Goal: Task Accomplishment & Management: Use online tool/utility

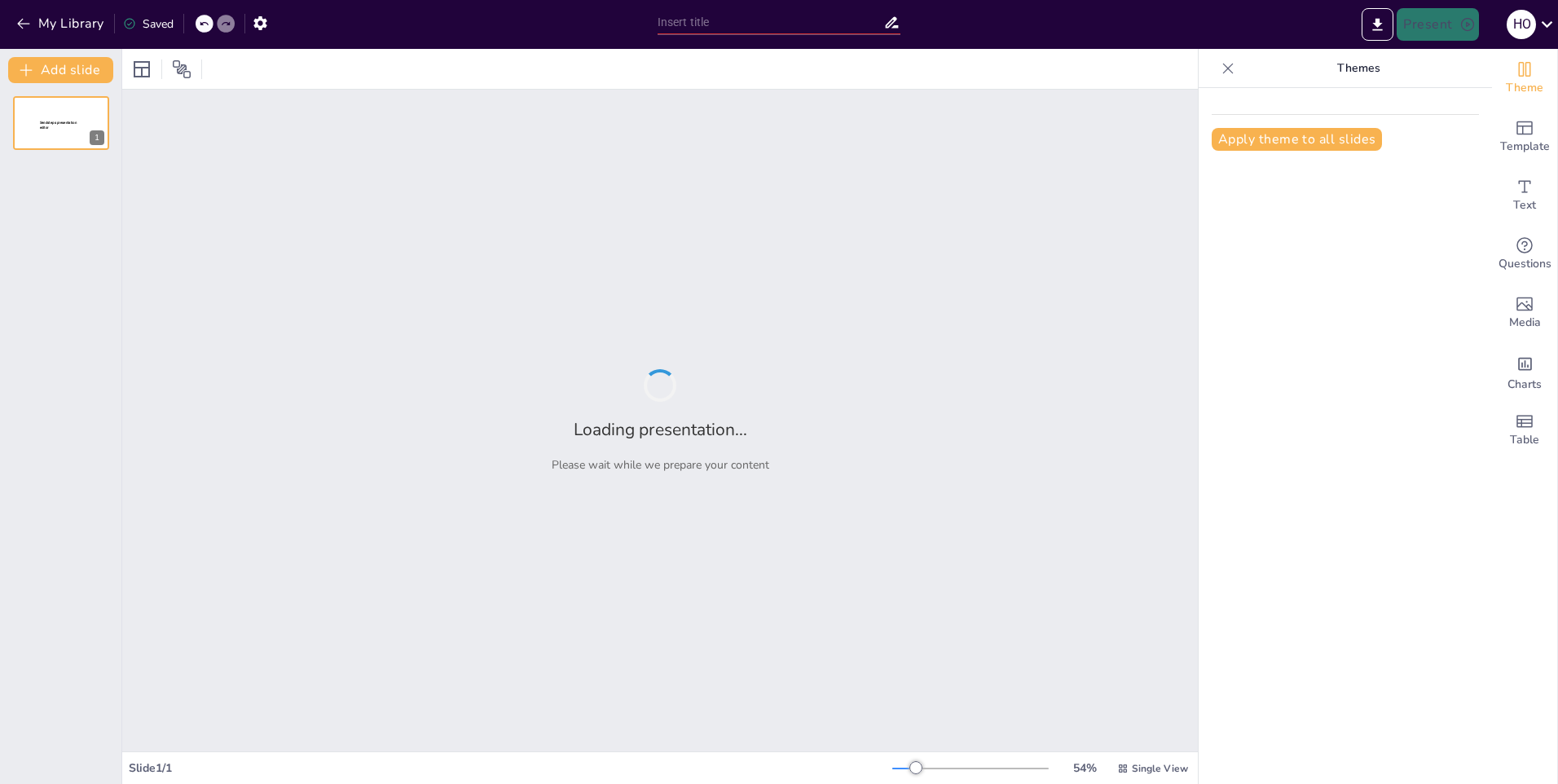
type input "Rotatorio 1 11.45"
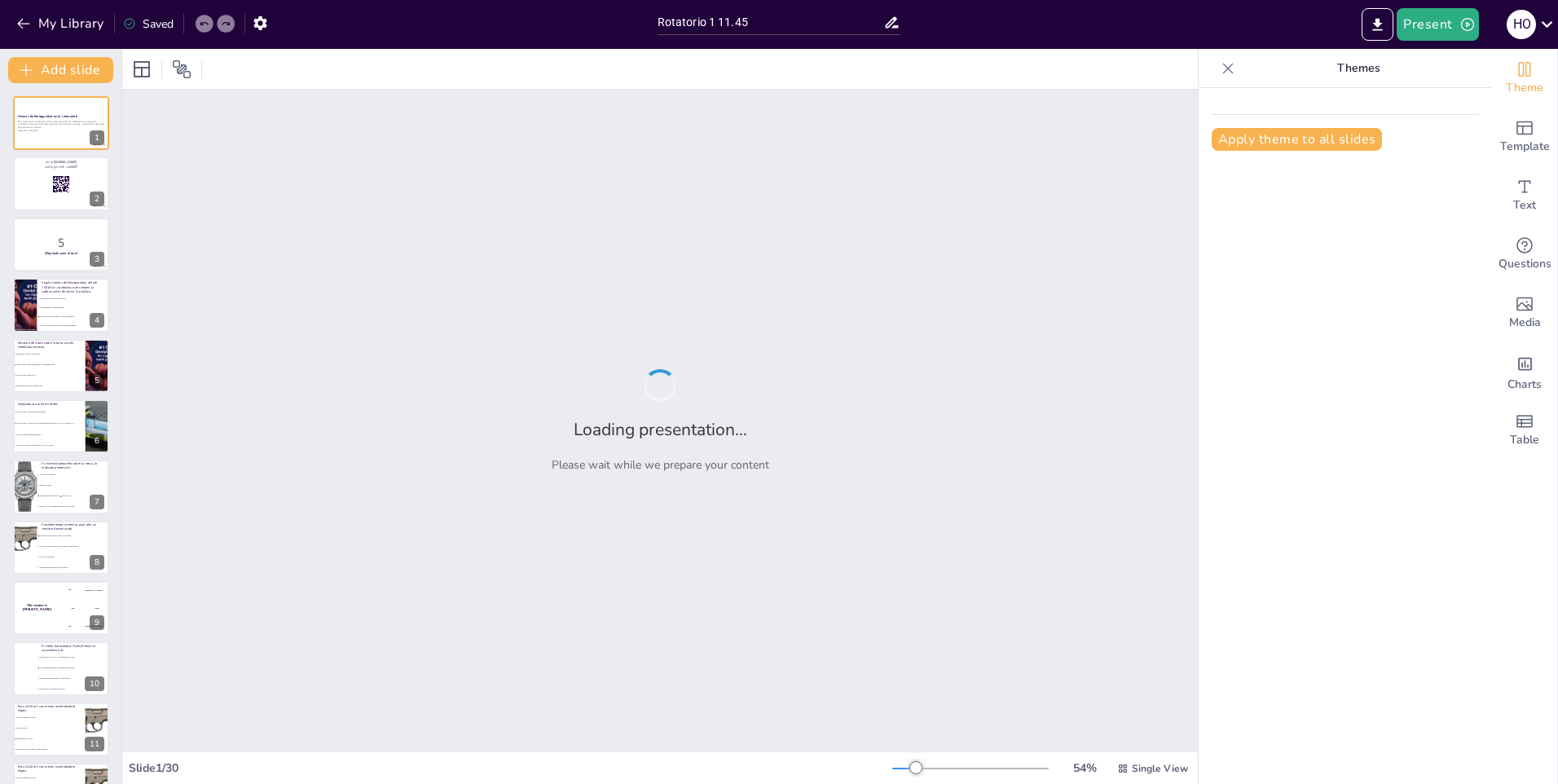
checkbox input "true"
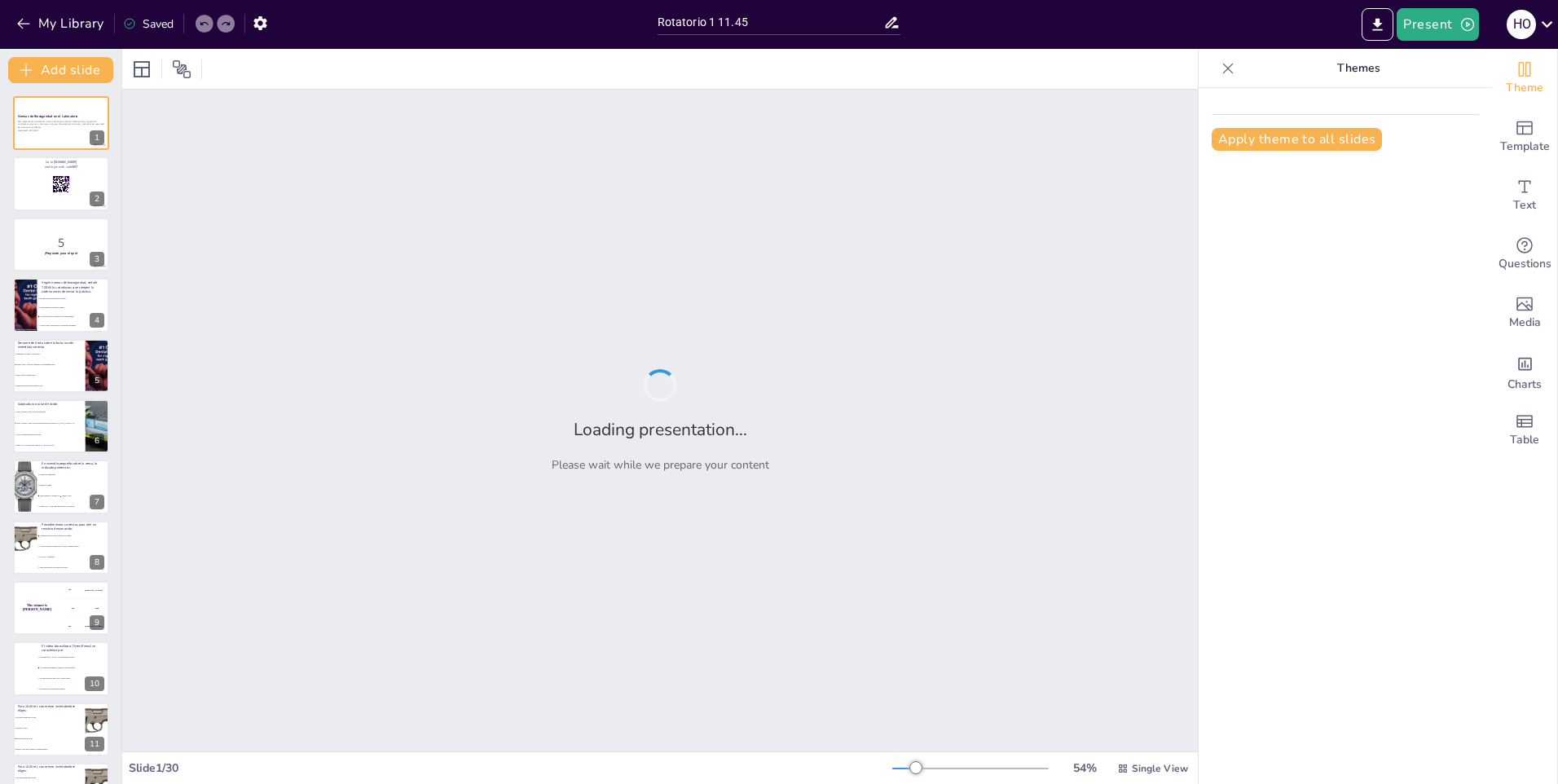
checkbox input "true"
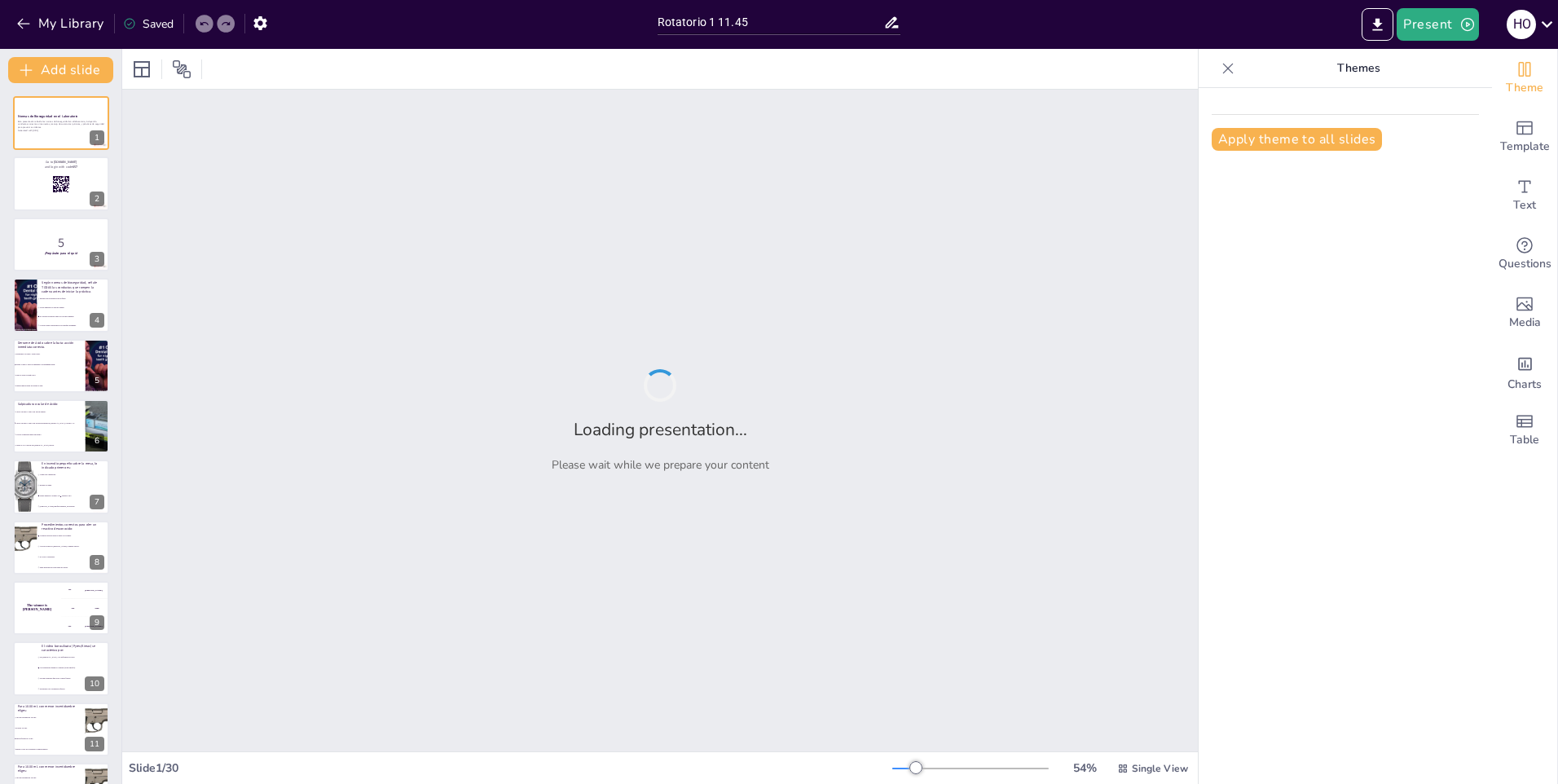
checkbox input "true"
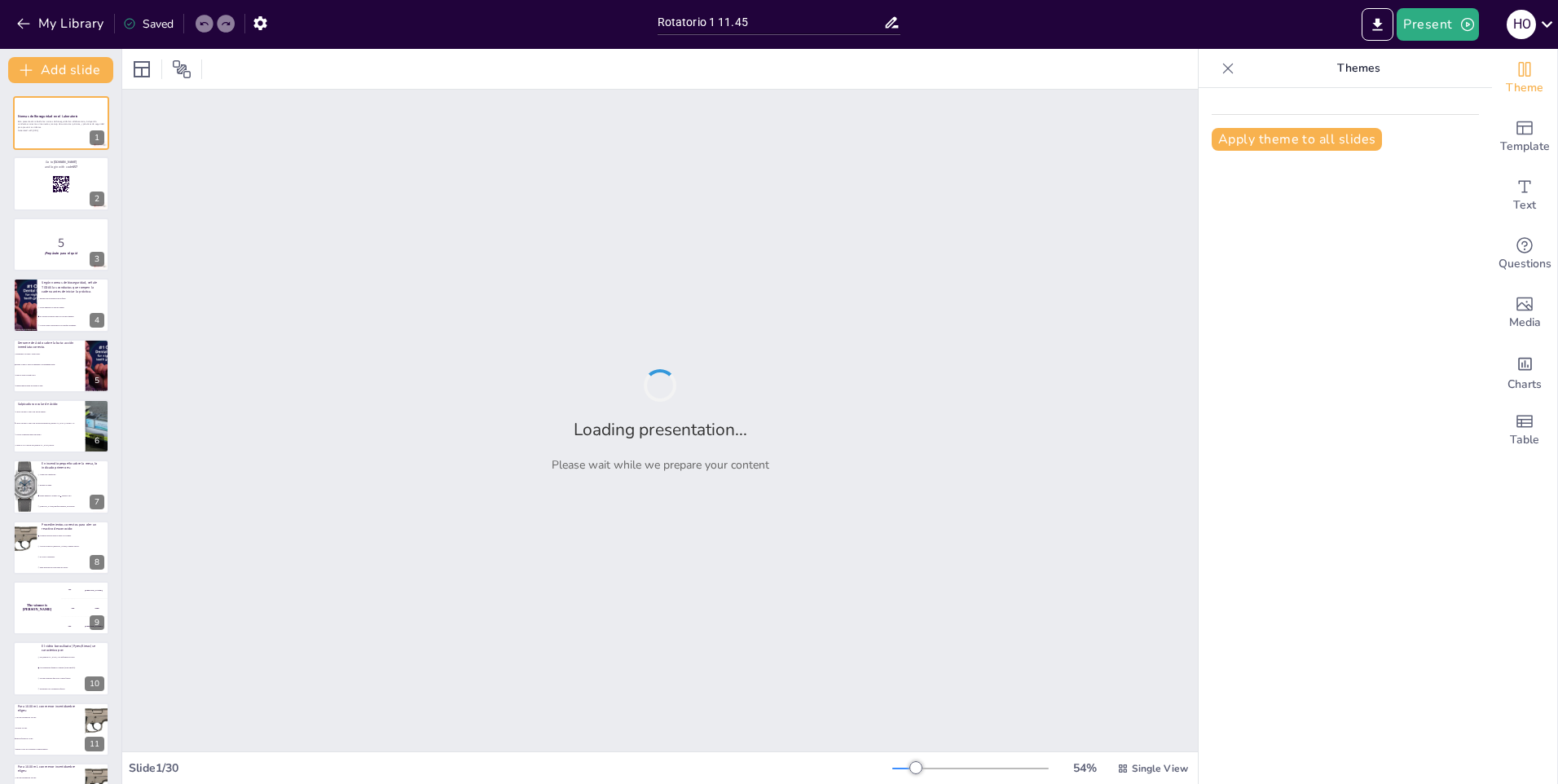
checkbox input "true"
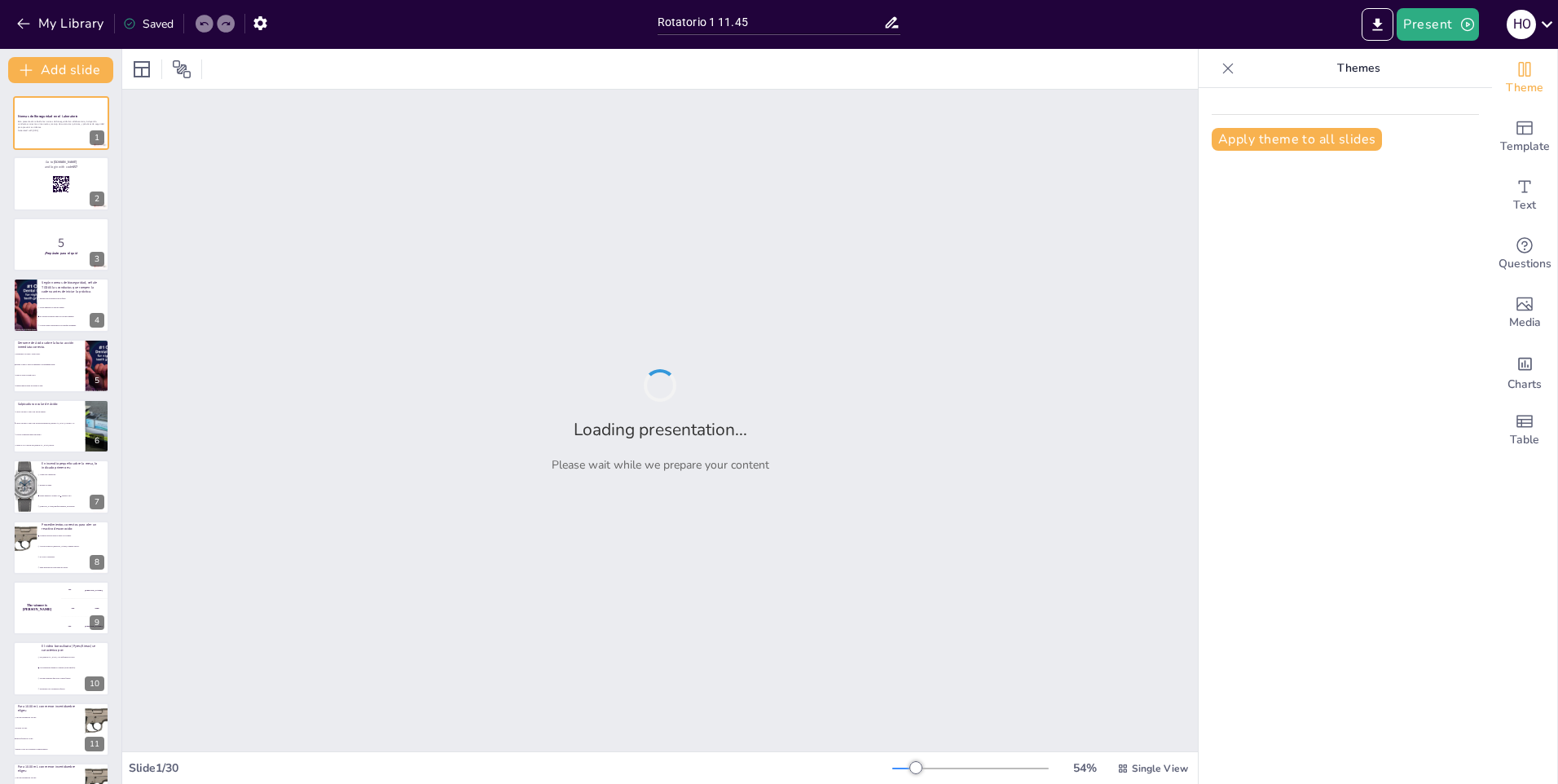
checkbox input "true"
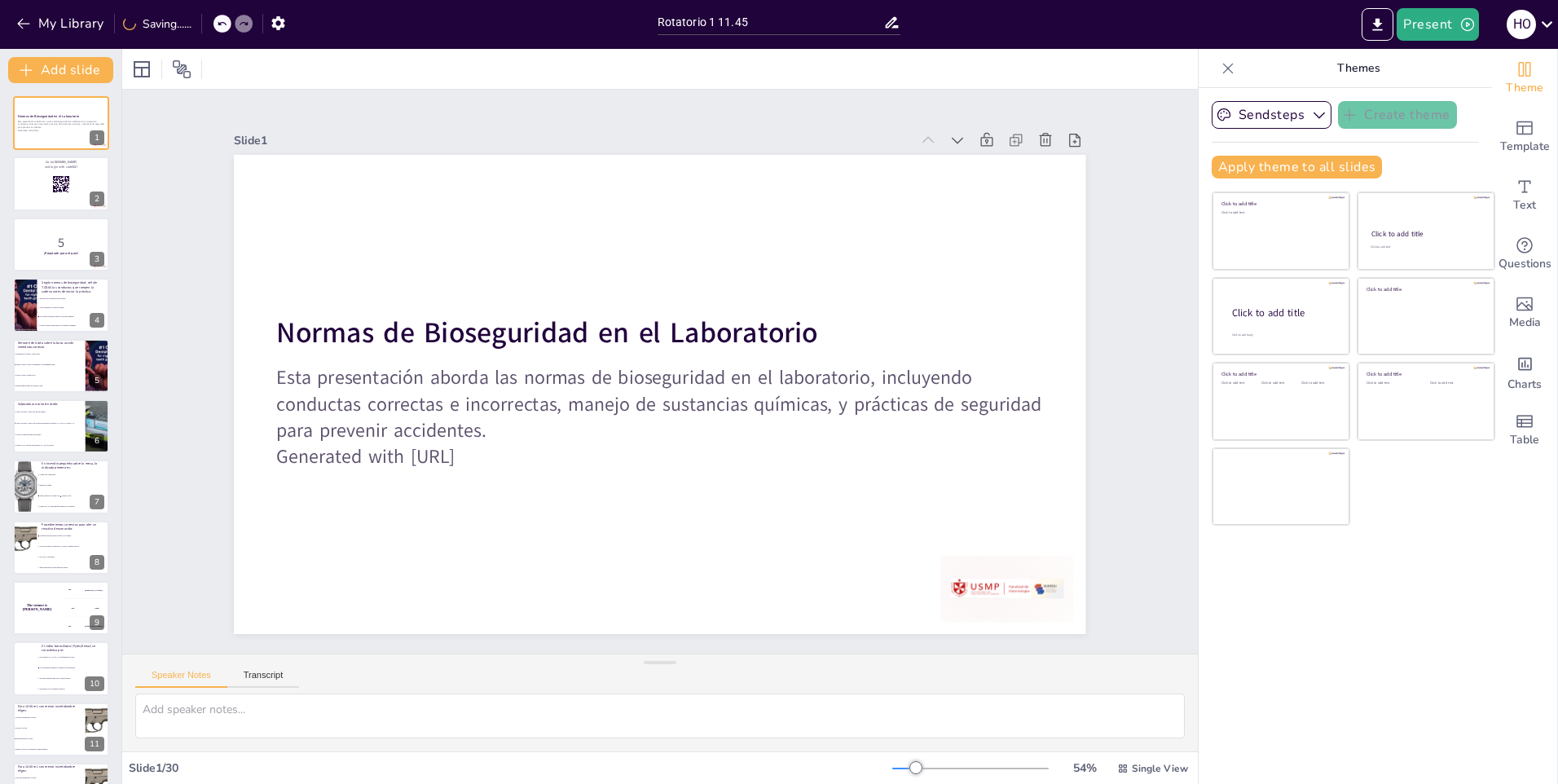
click at [1107, 80] on div at bounding box center [660, 69] width 1076 height 40
click at [1434, 29] on button "Present" at bounding box center [1438, 24] width 81 height 33
click at [1446, 96] on li "Play presentation" at bounding box center [1462, 99] width 128 height 26
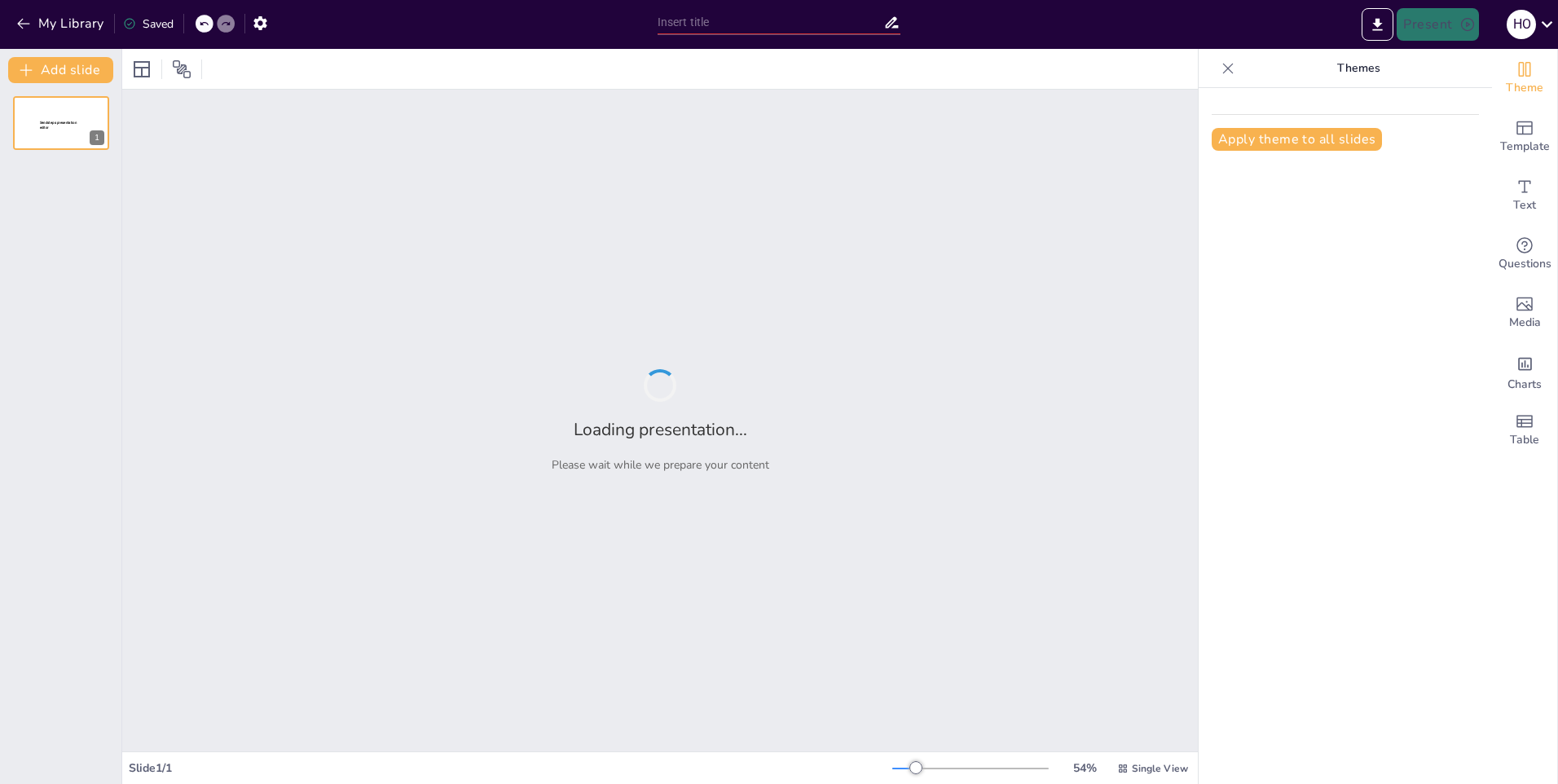
type input "Rotatorio 1 11.45"
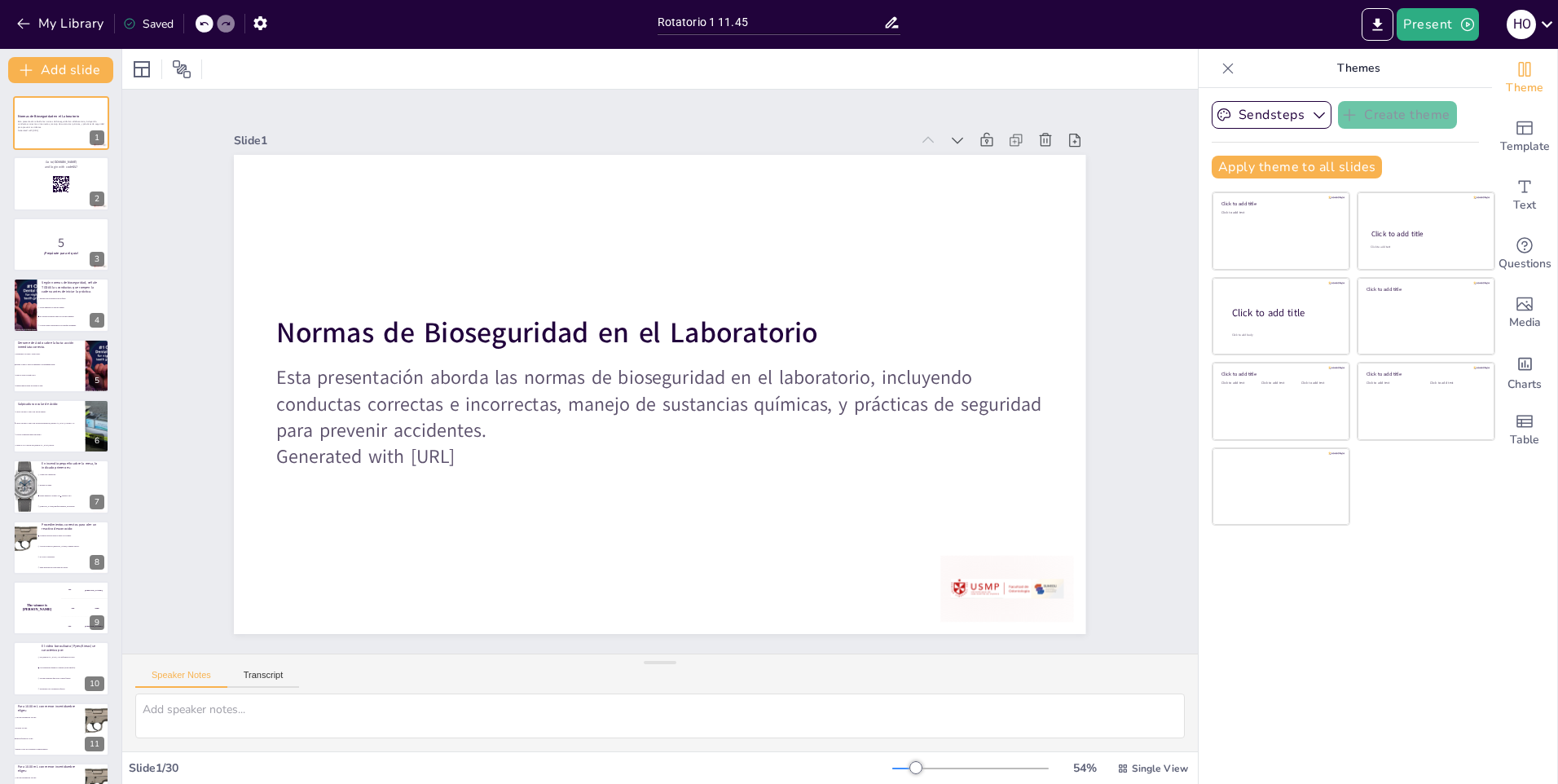
checkbox input "true"
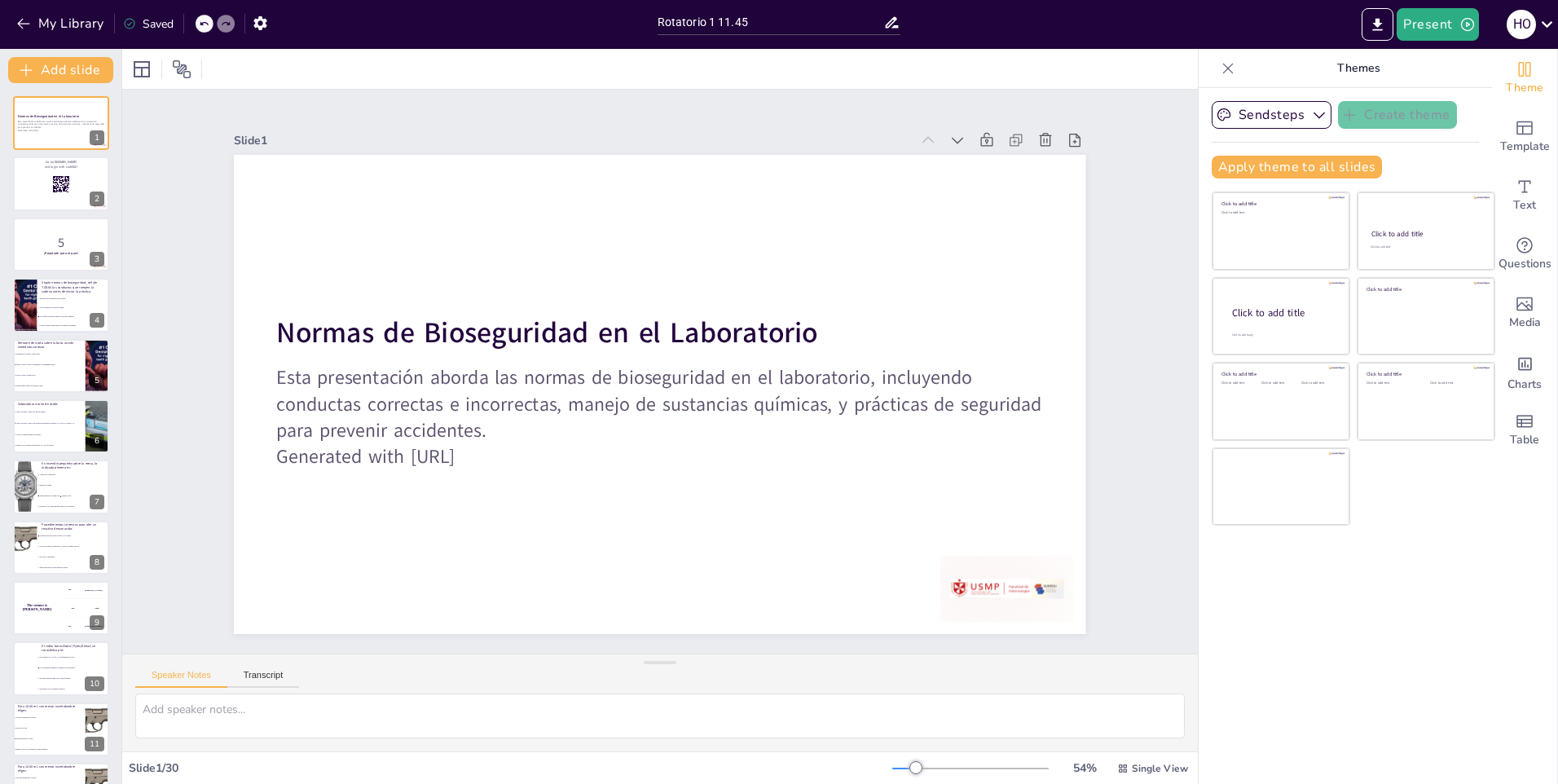
checkbox input "true"
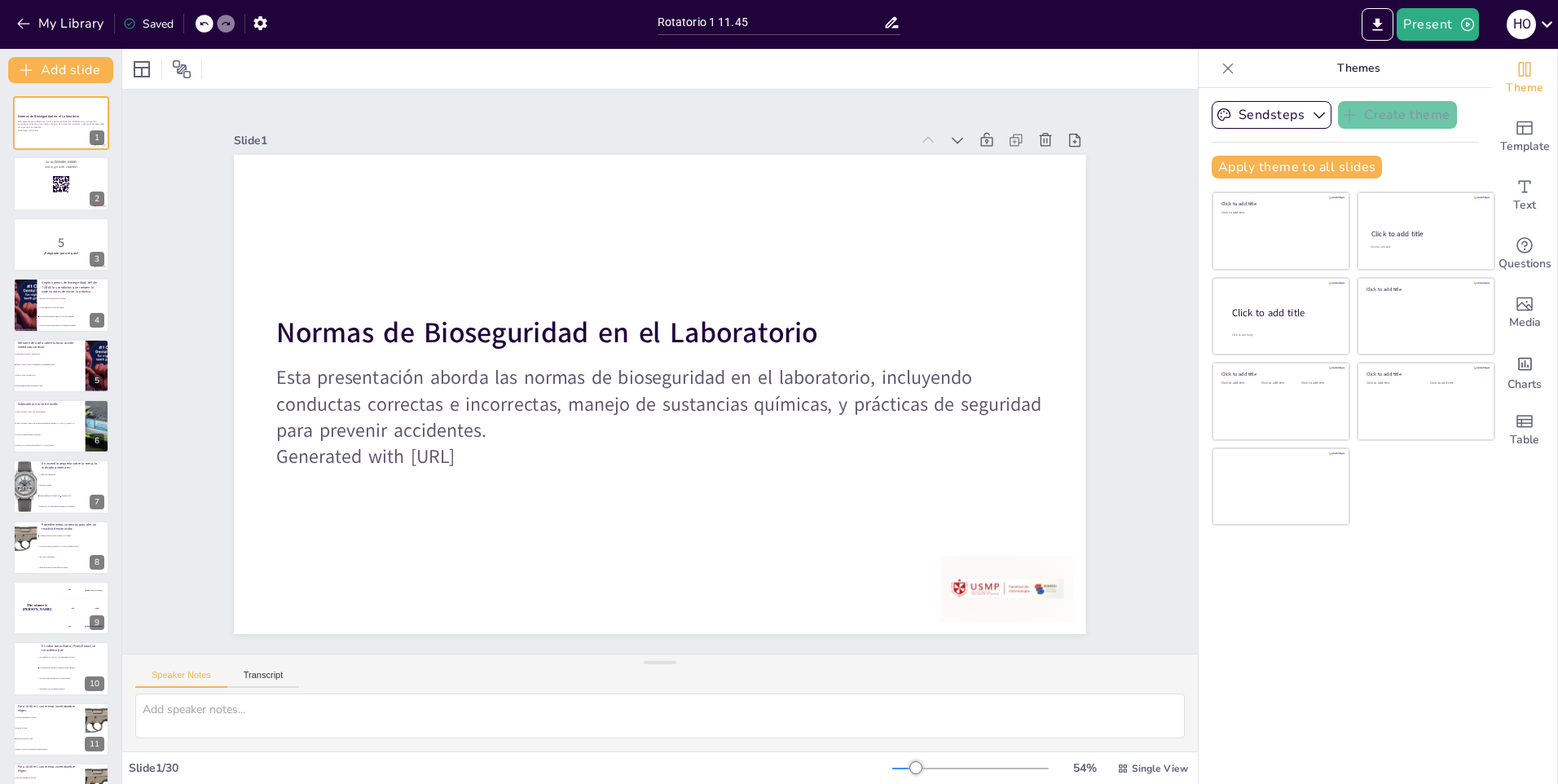
checkbox input "true"
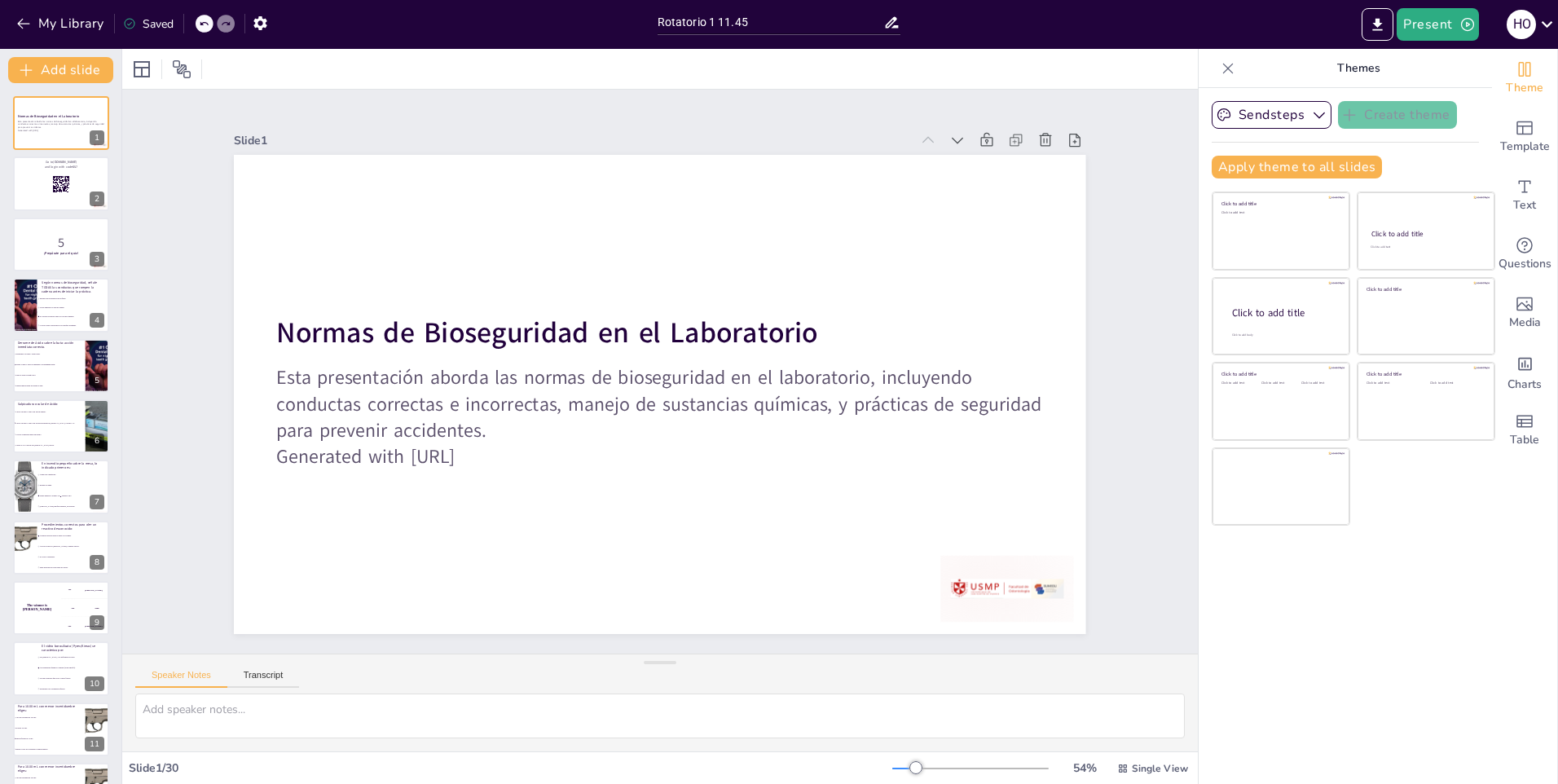
checkbox input "true"
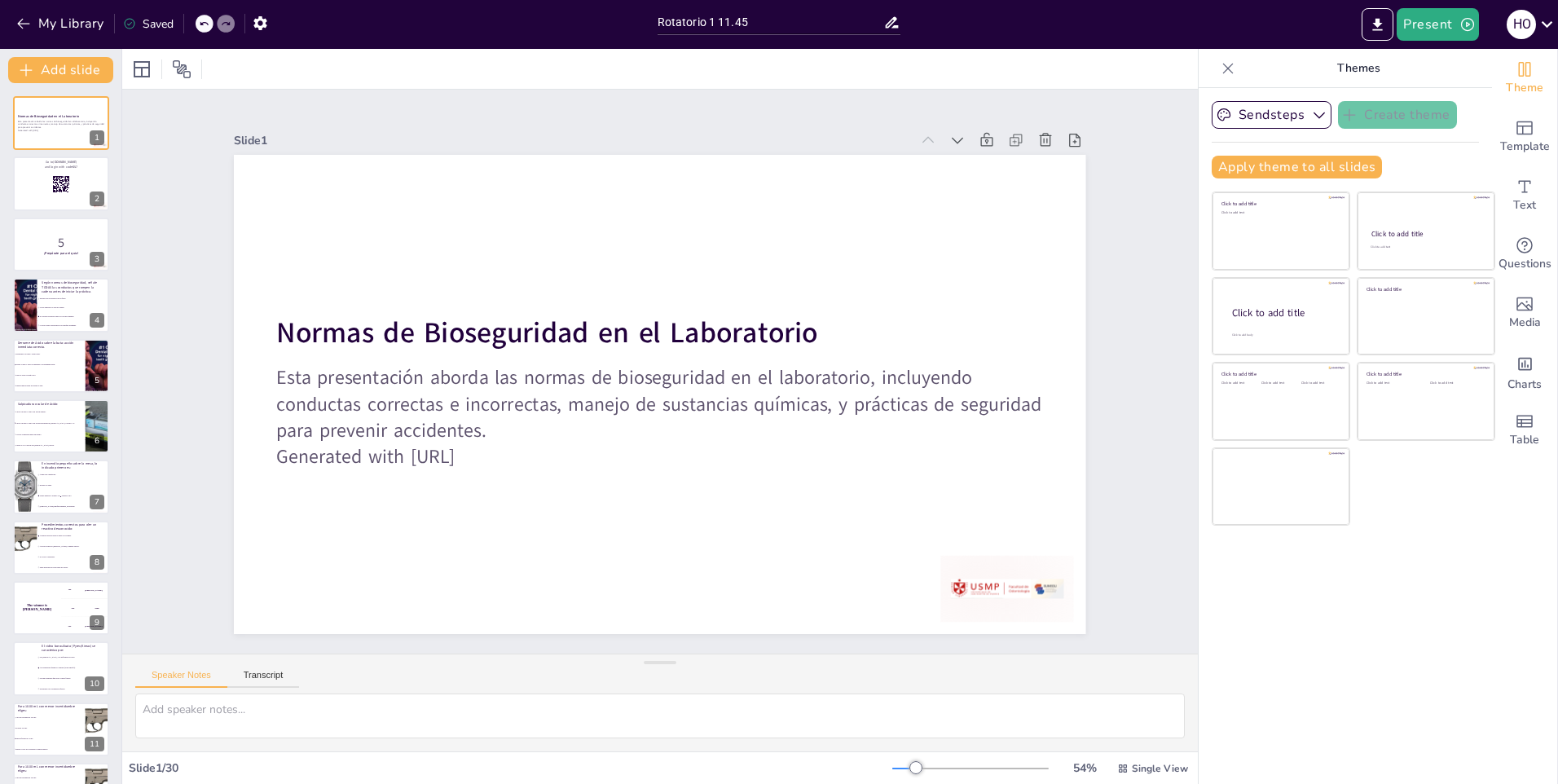
checkbox input "true"
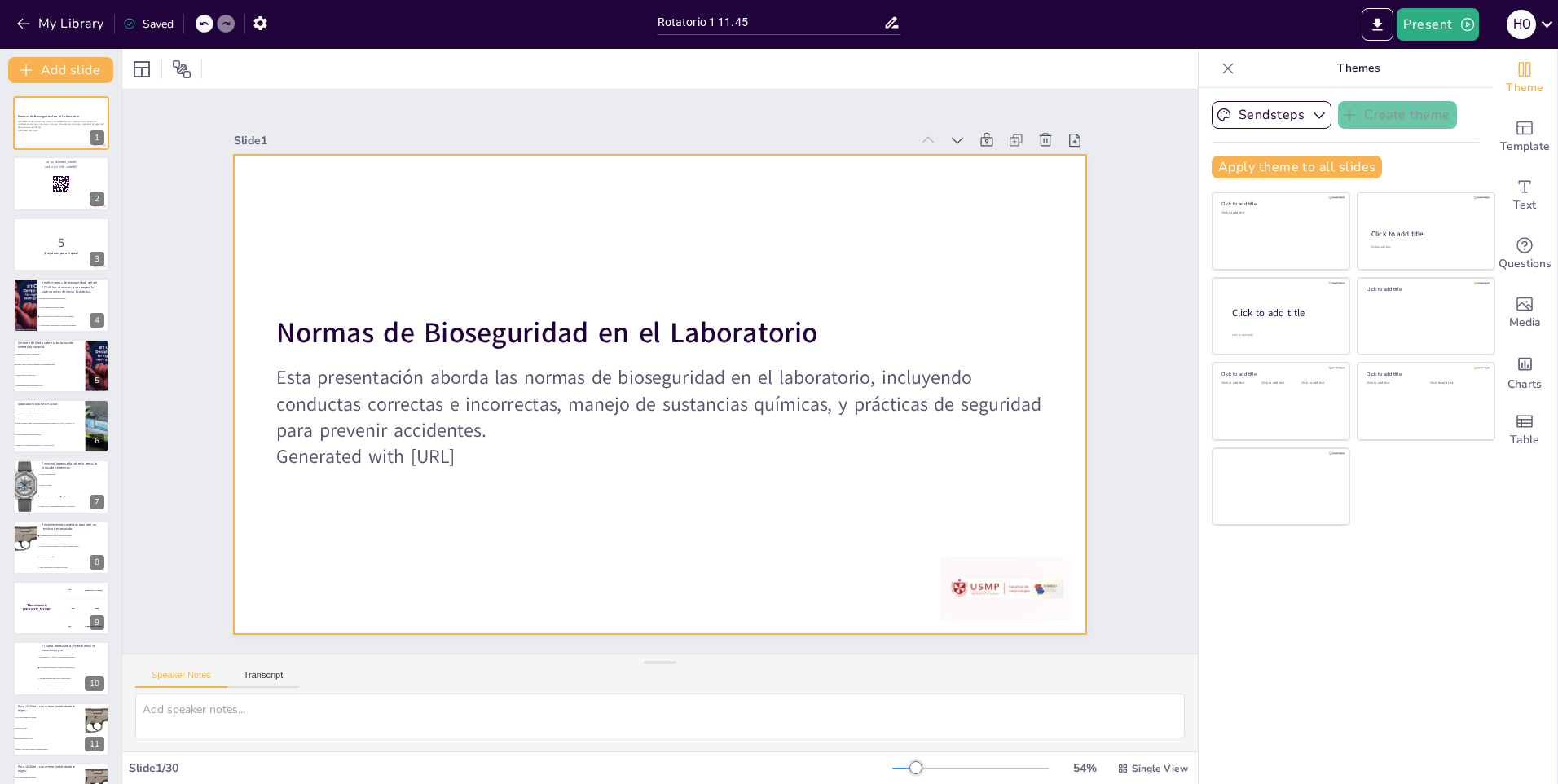
checkbox input "true"
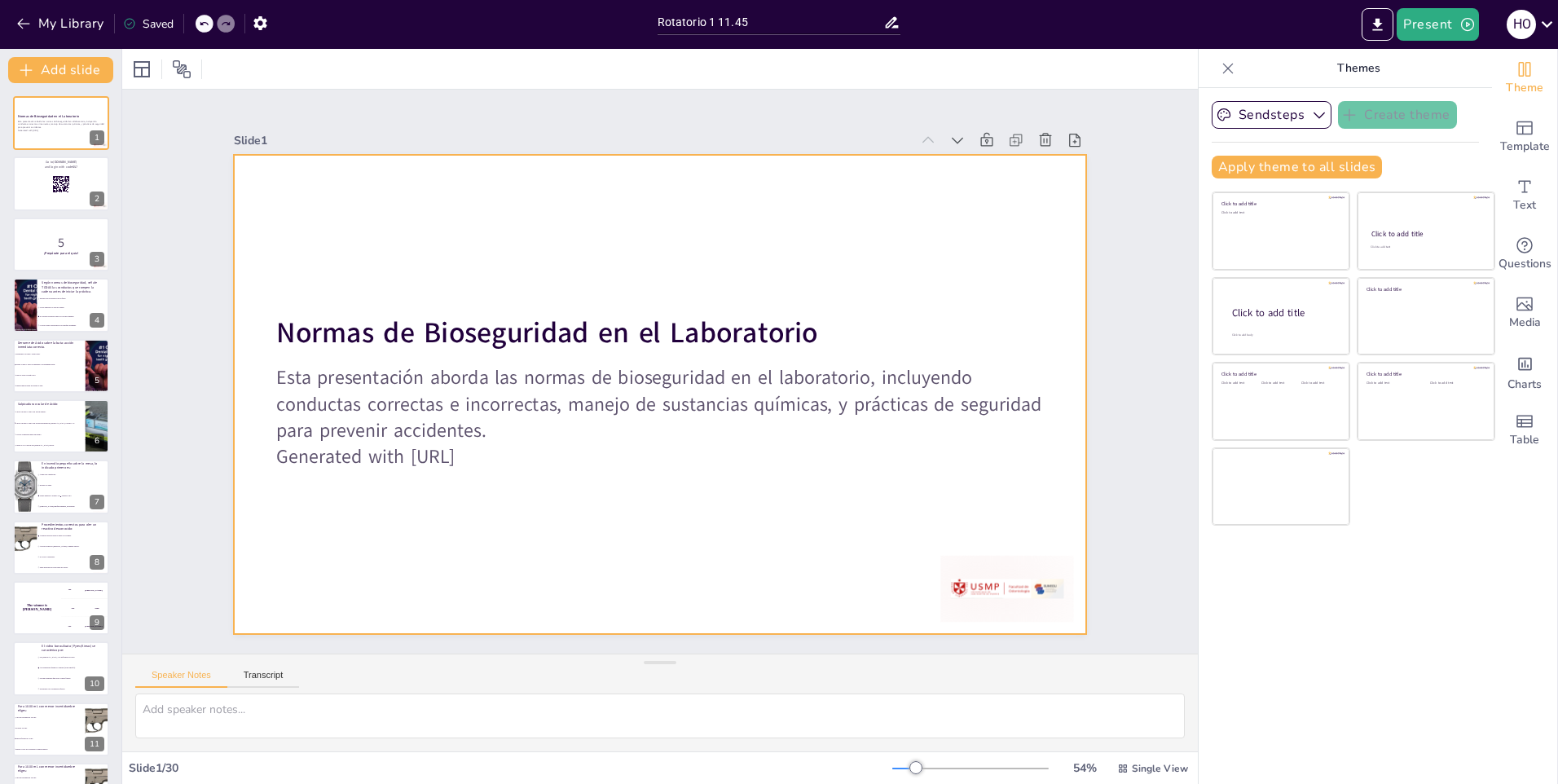
checkbox input "true"
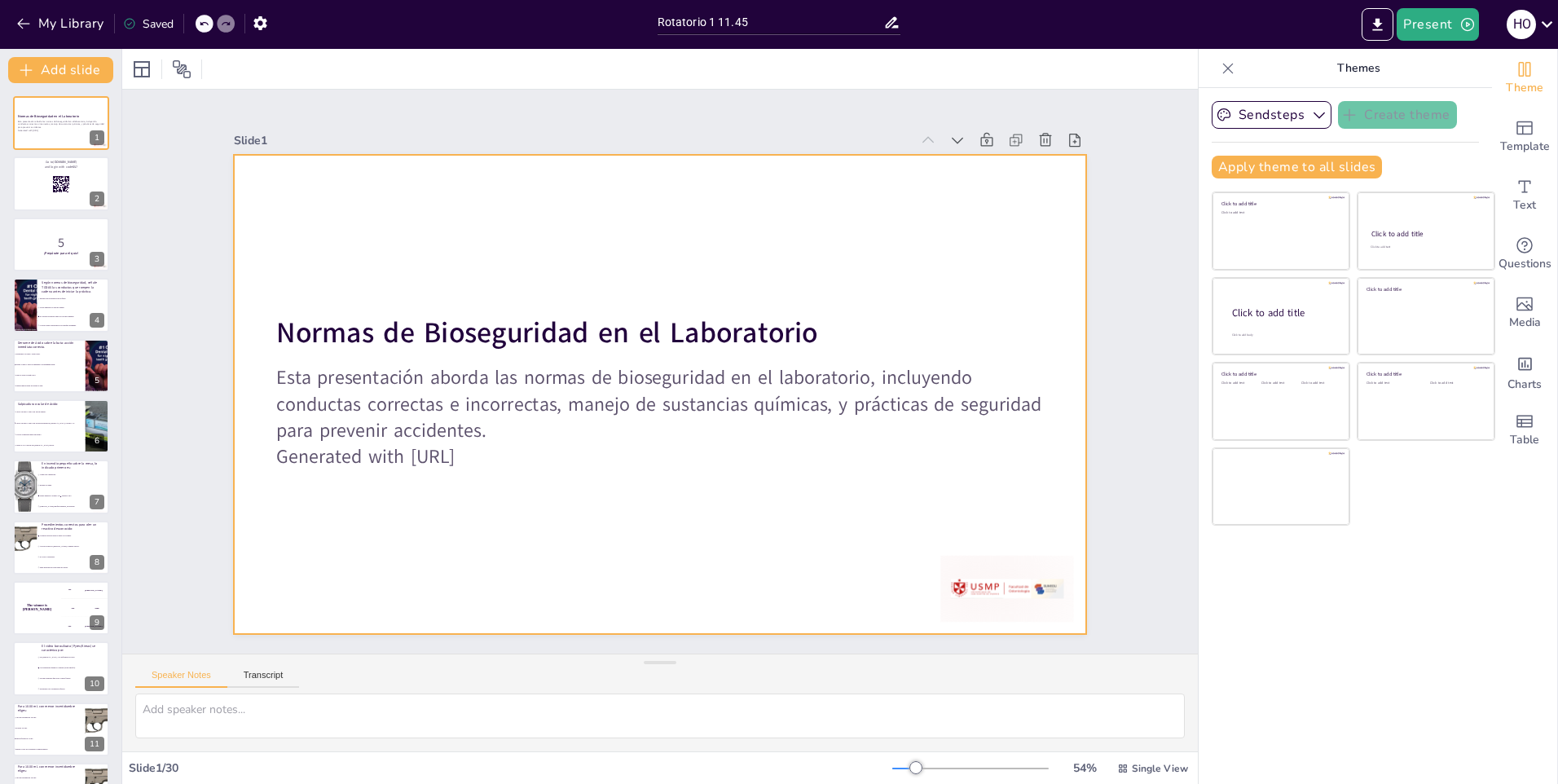
checkbox input "true"
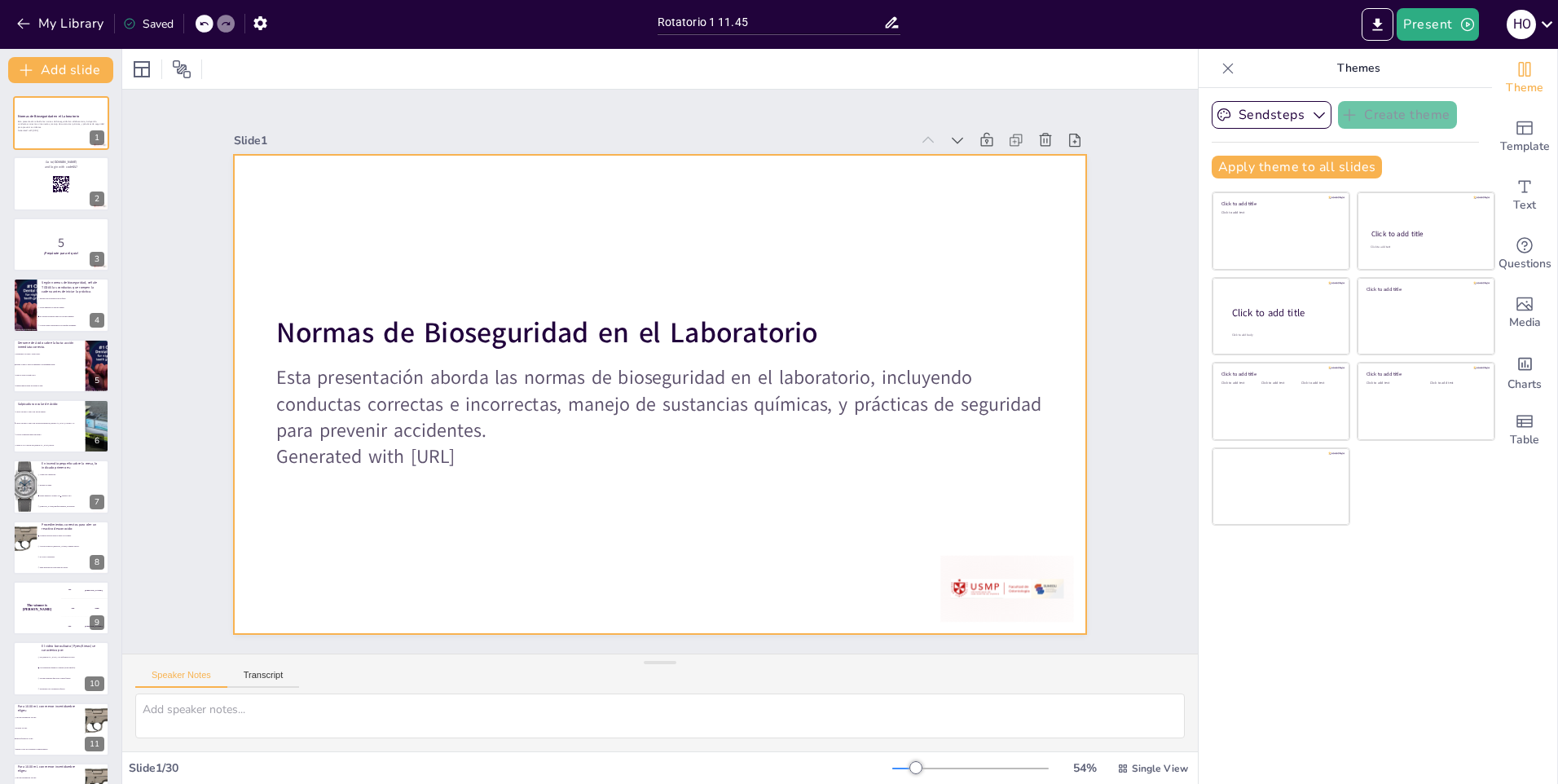
checkbox input "true"
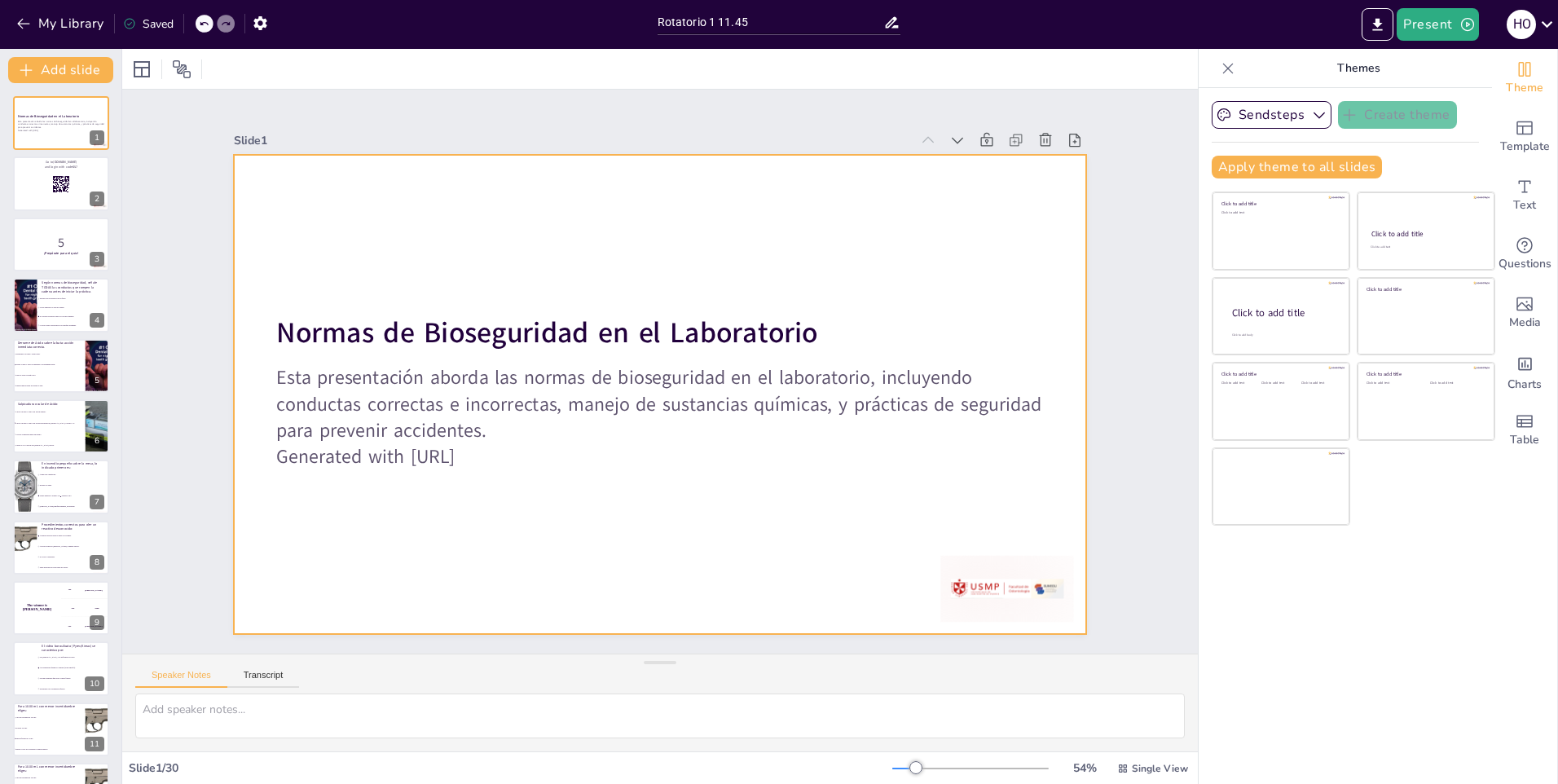
checkbox input "true"
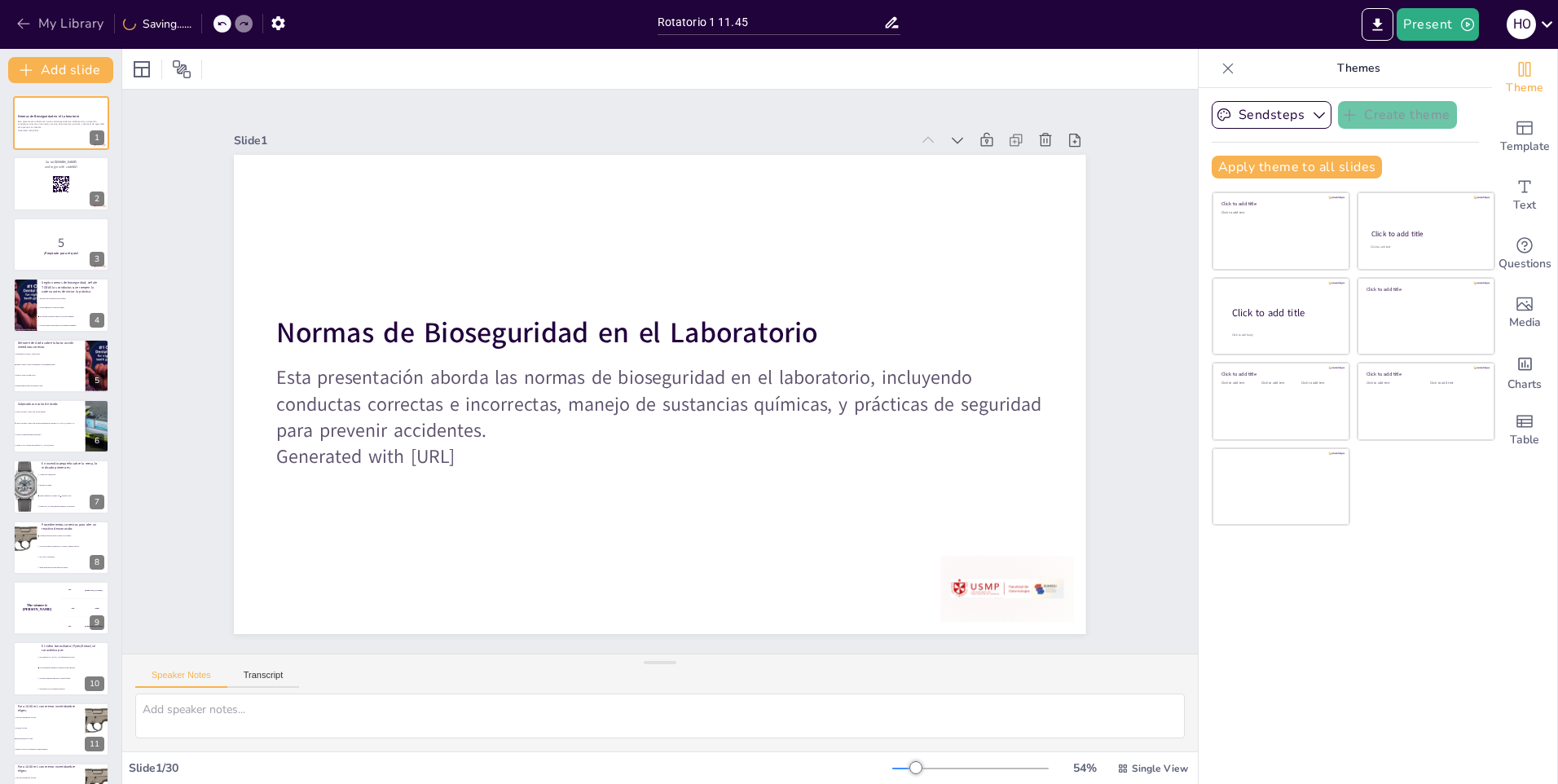
click at [81, 18] on button "My Library" at bounding box center [62, 24] width 99 height 26
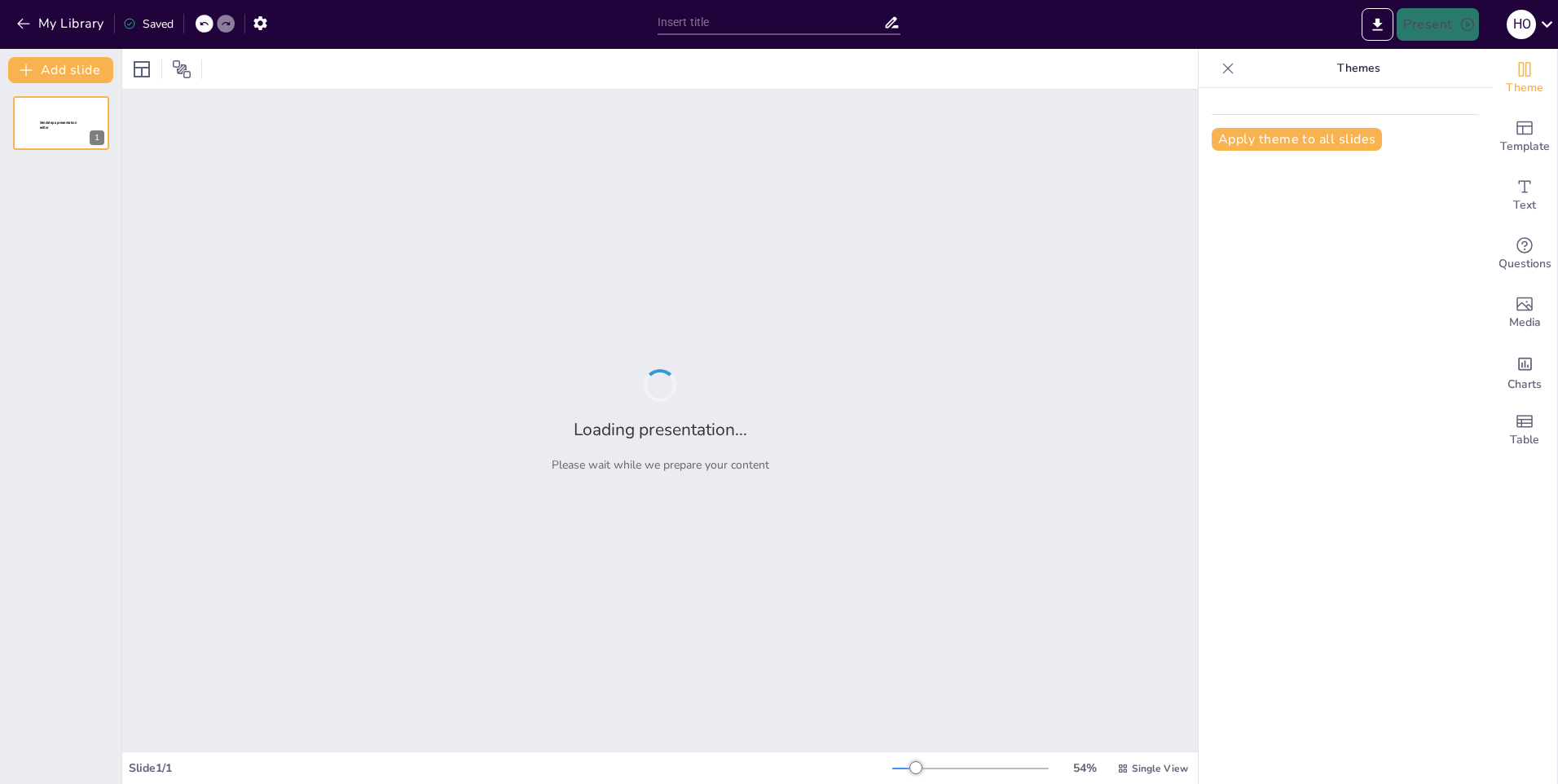
type input "Rotatorio 1 14.45"
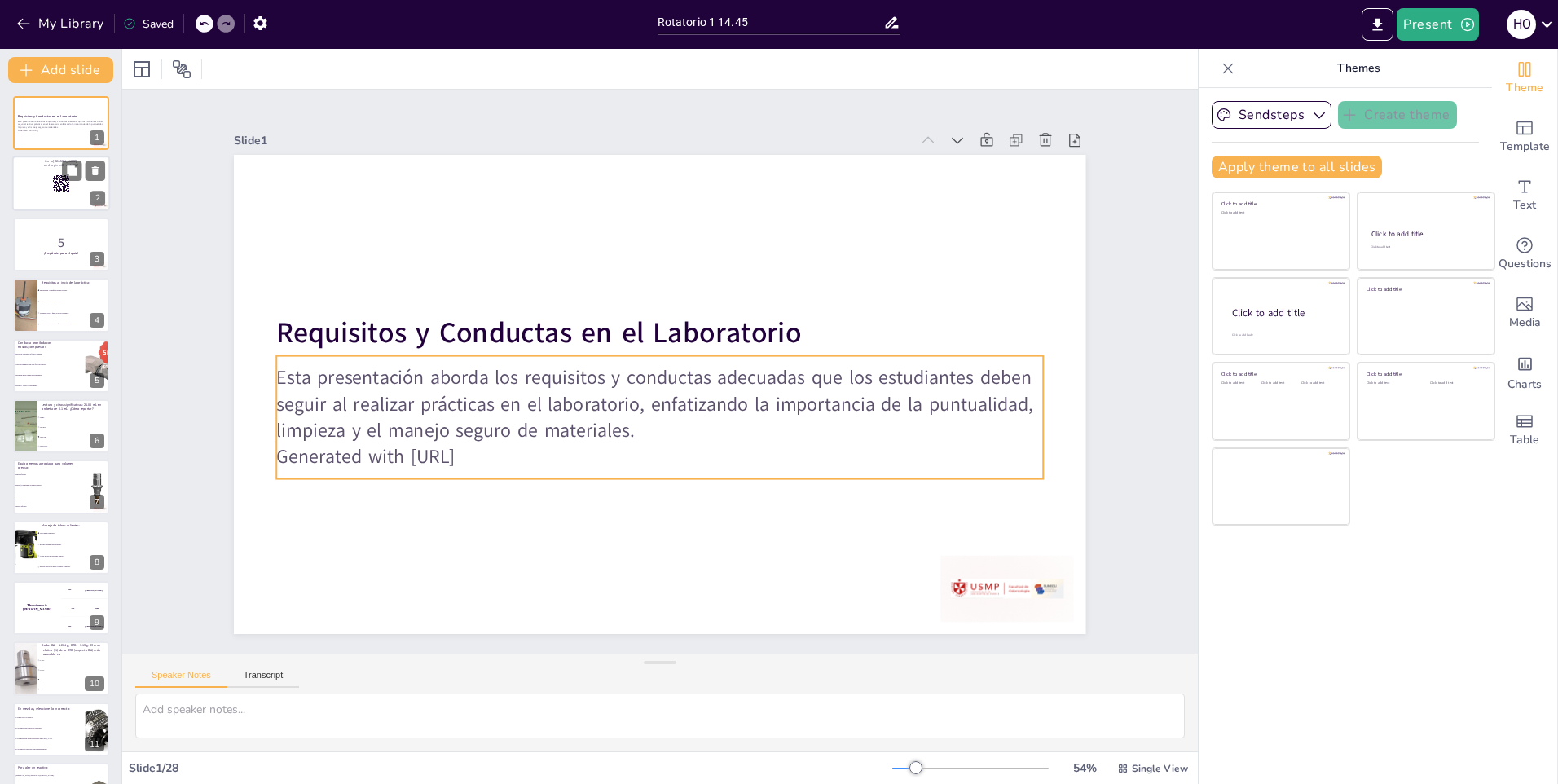
checkbox input "true"
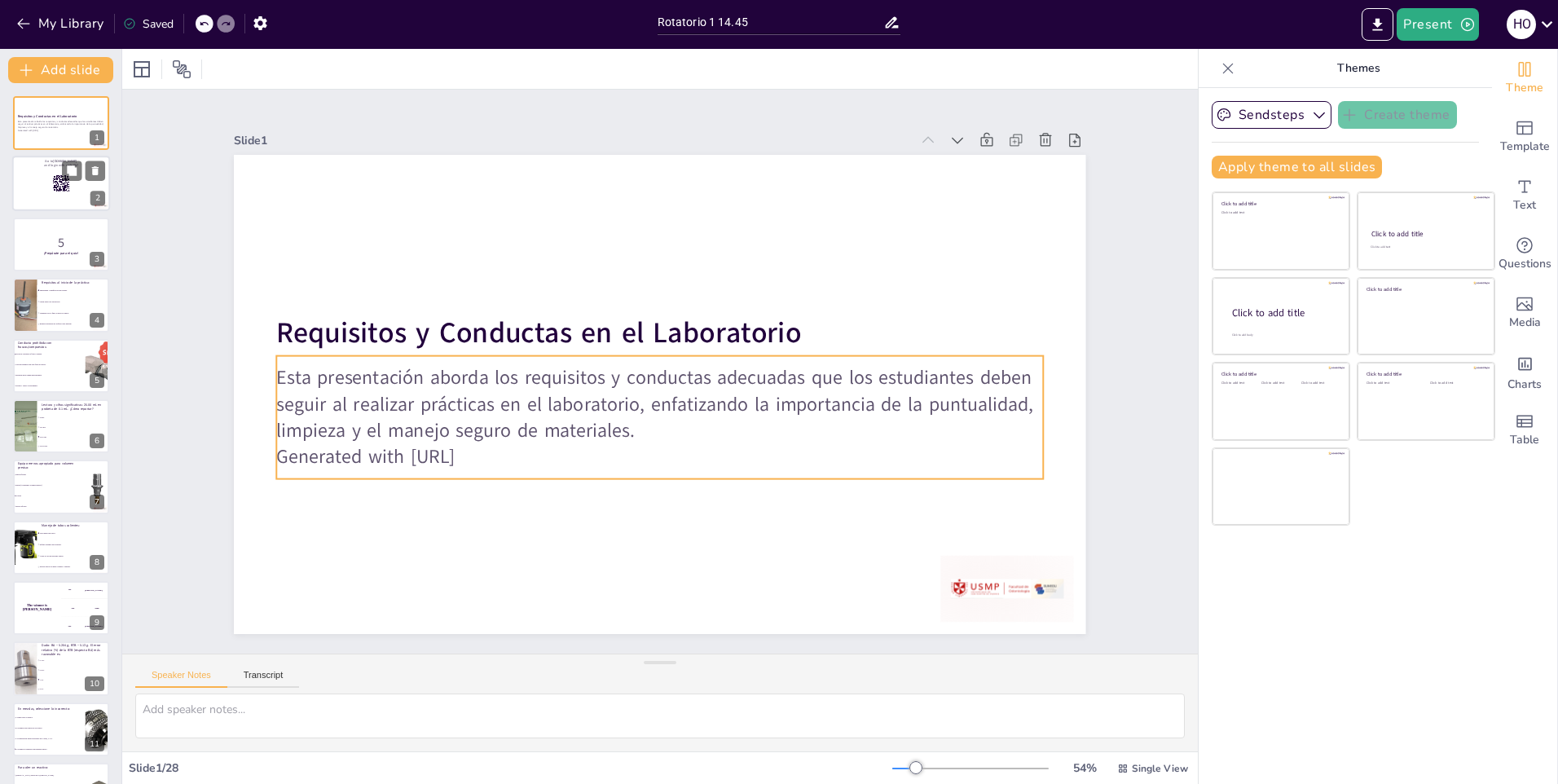
checkbox input "true"
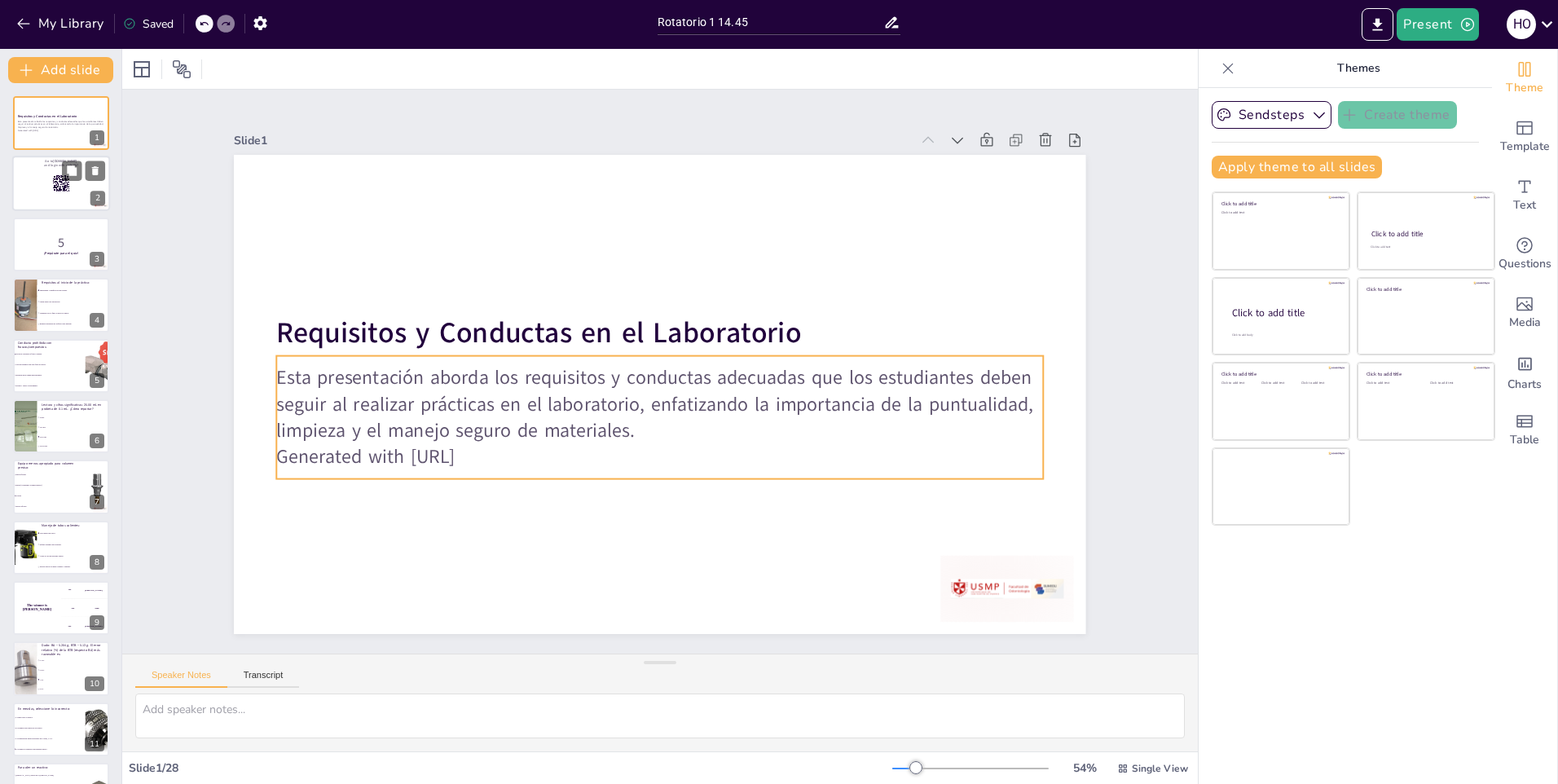
checkbox input "true"
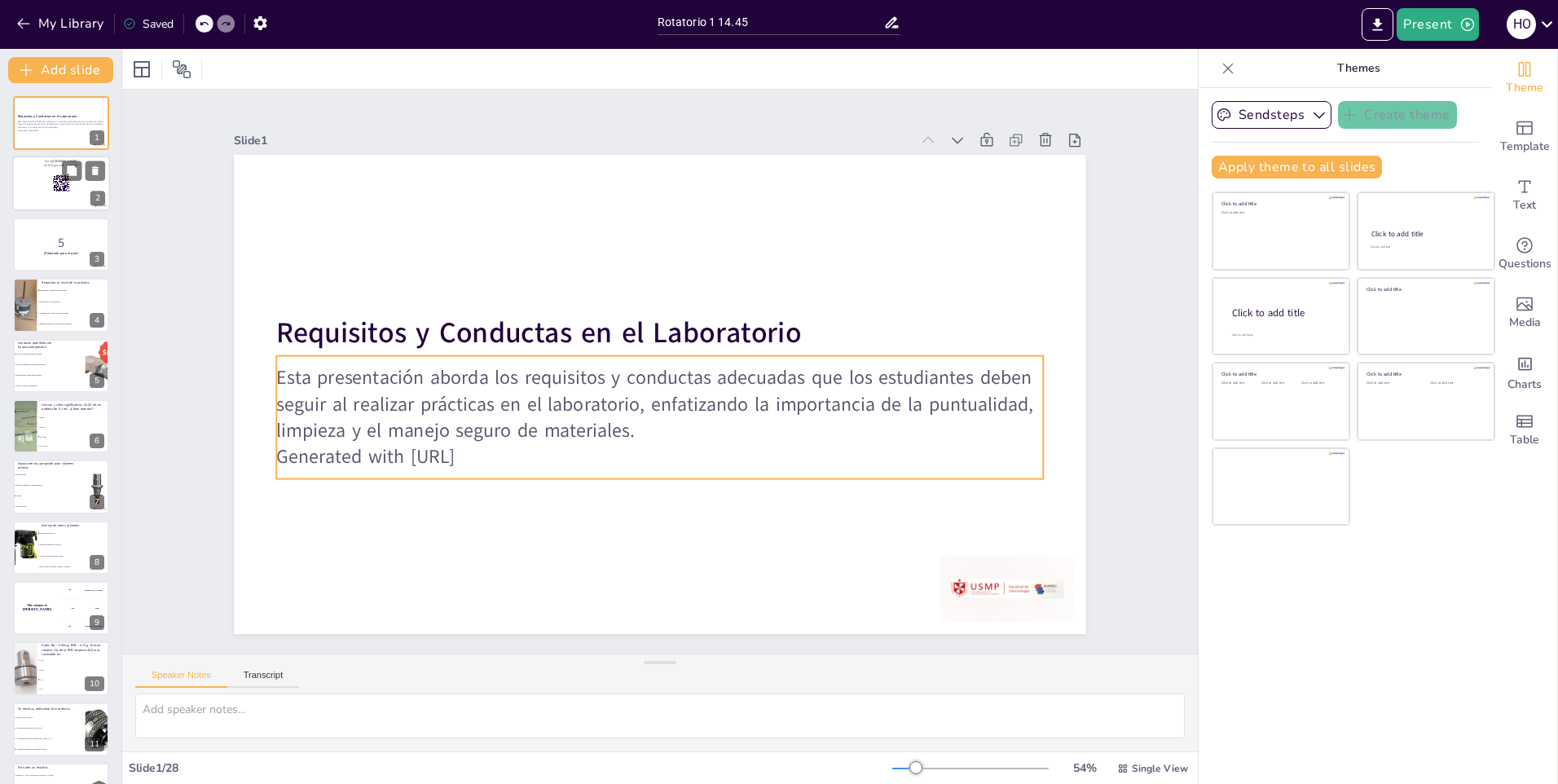
checkbox input "true"
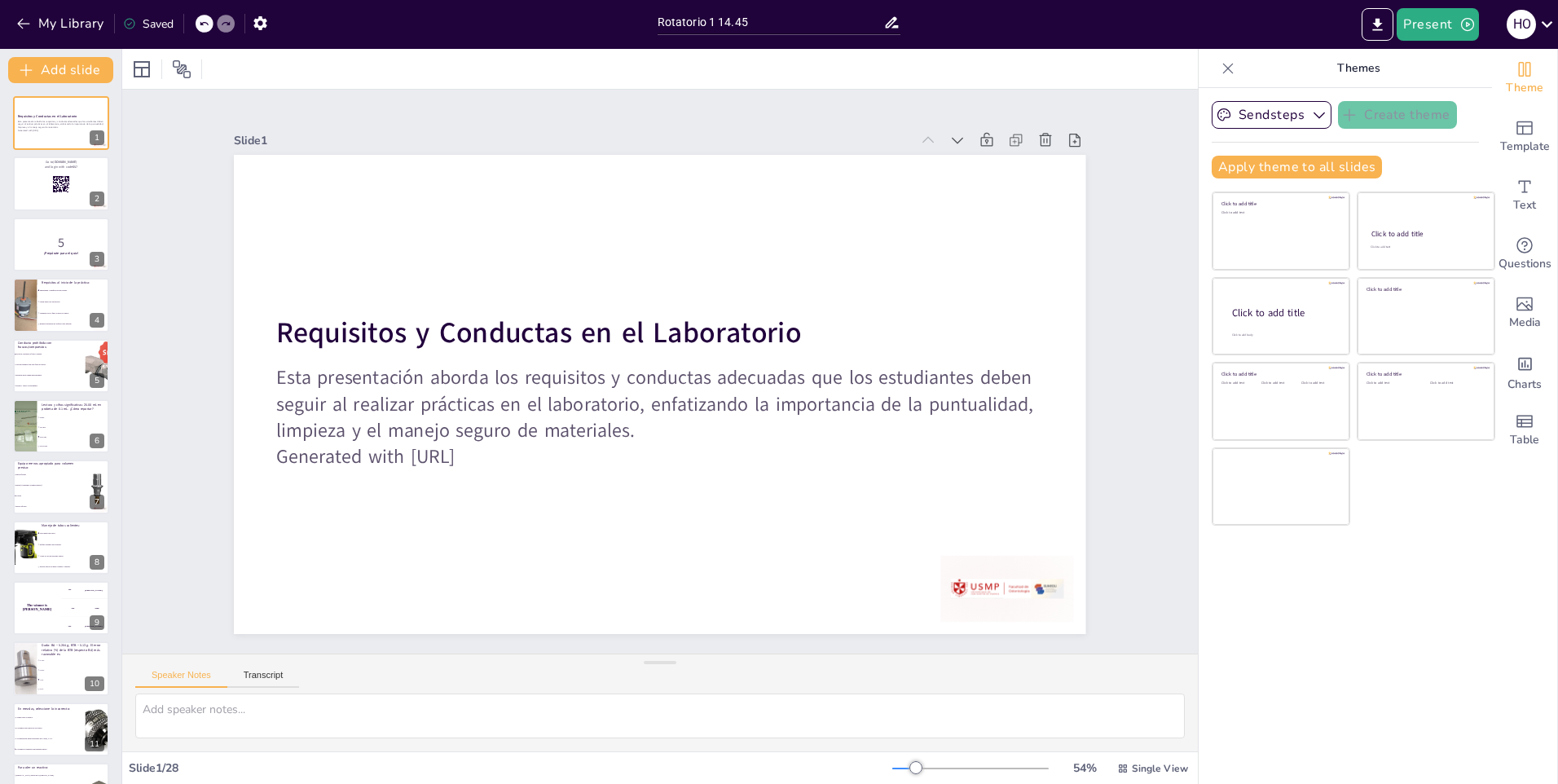
checkbox input "true"
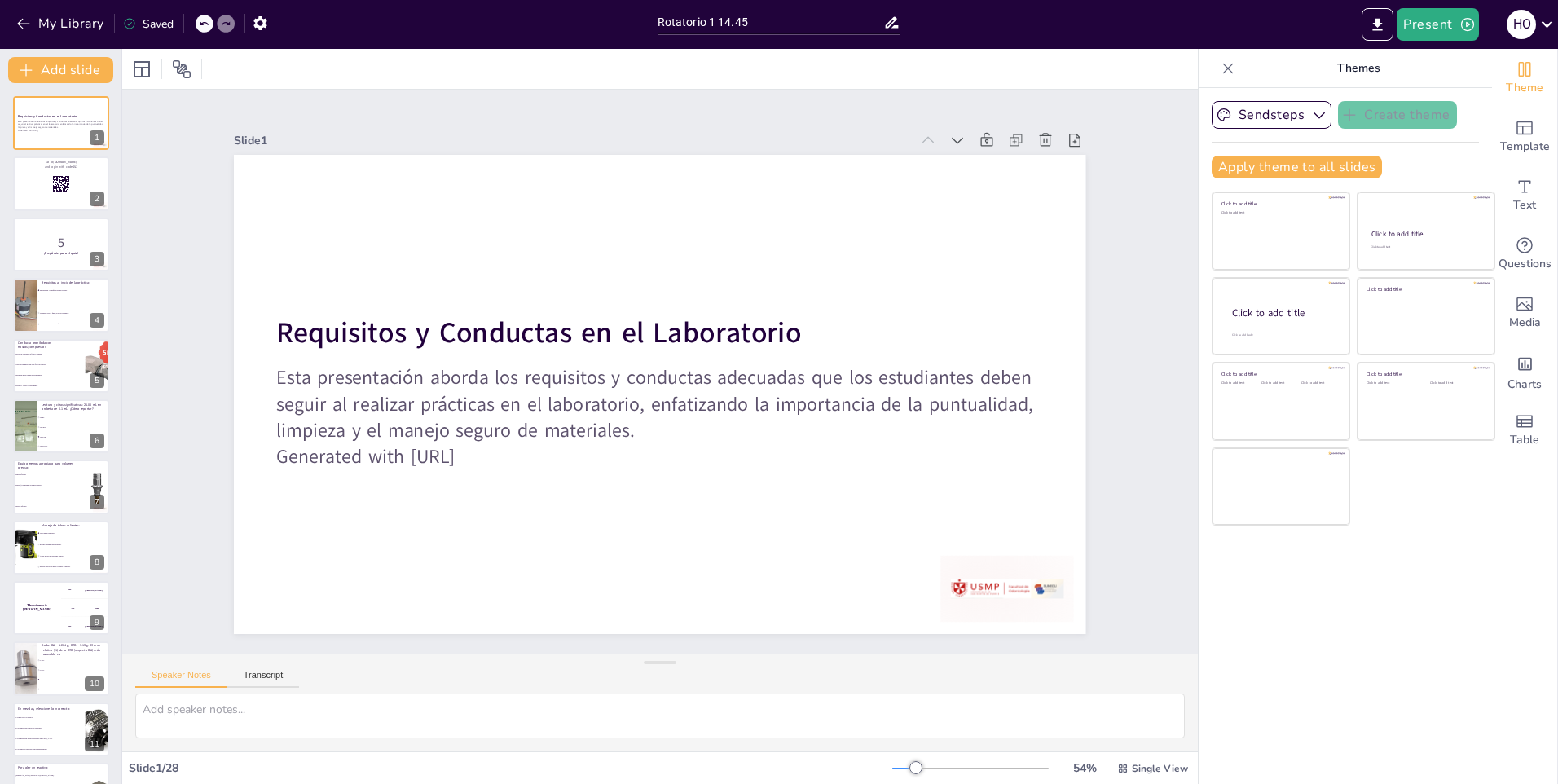
checkbox input "true"
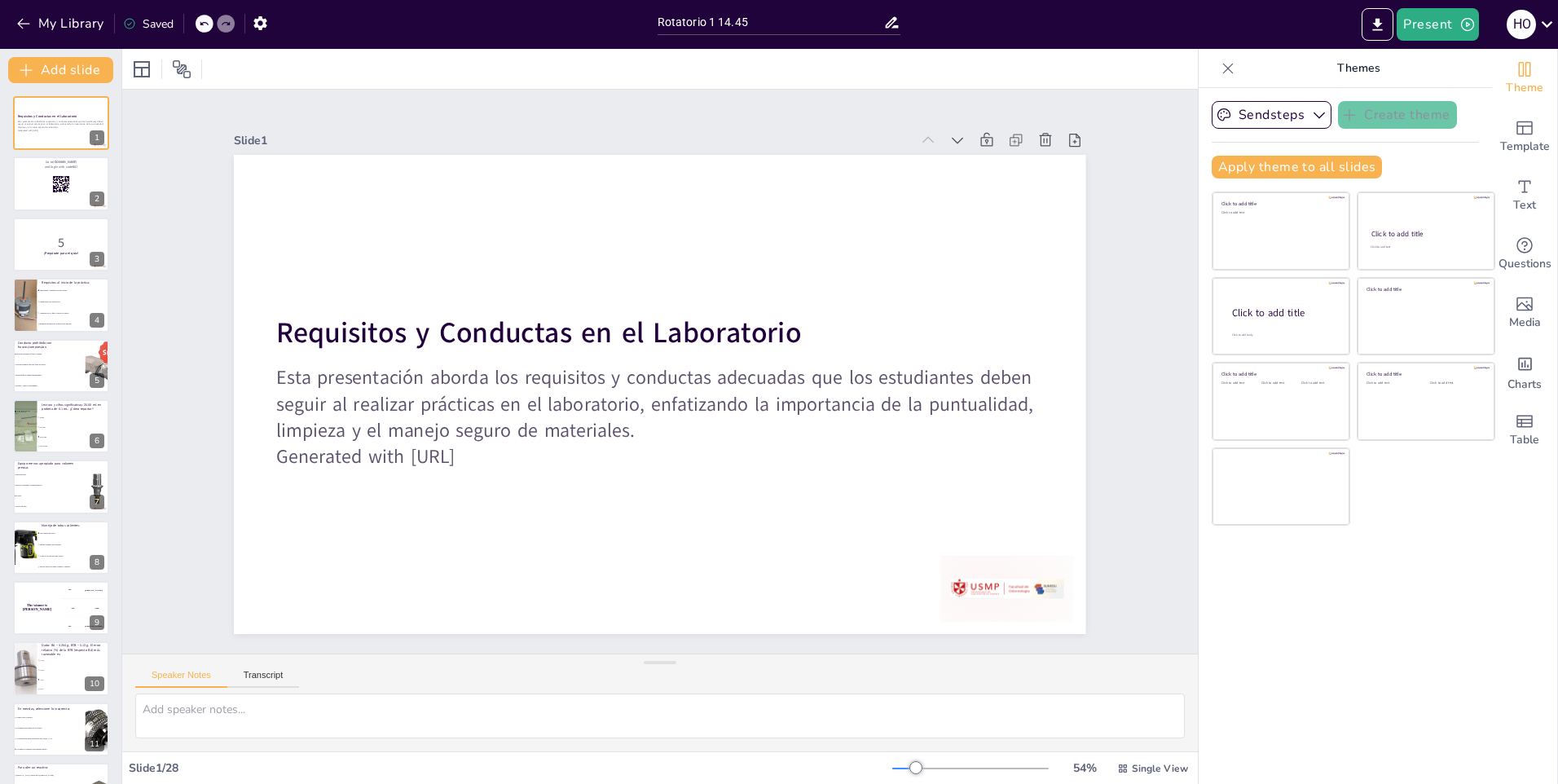
checkbox input "true"
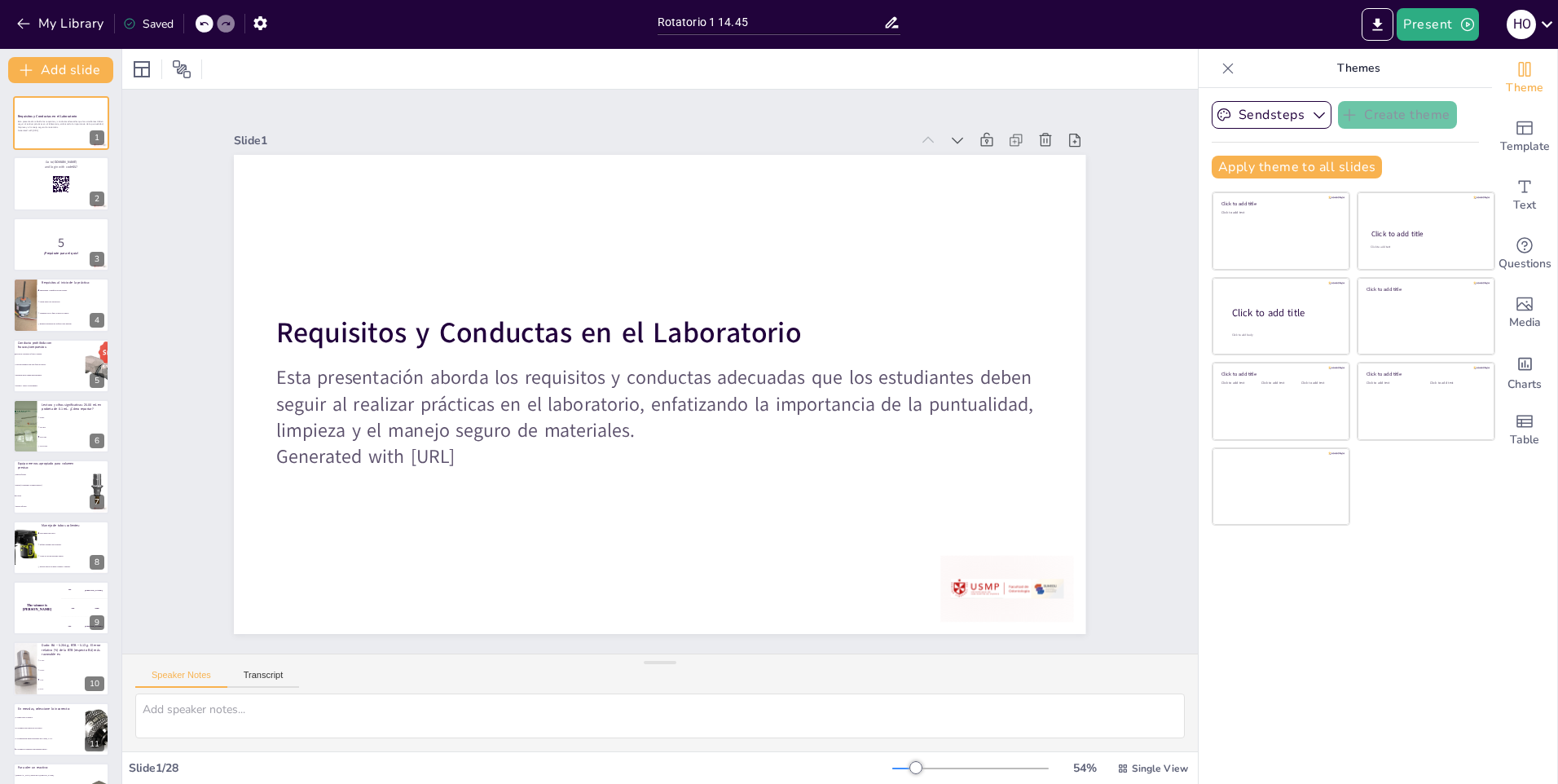
checkbox input "true"
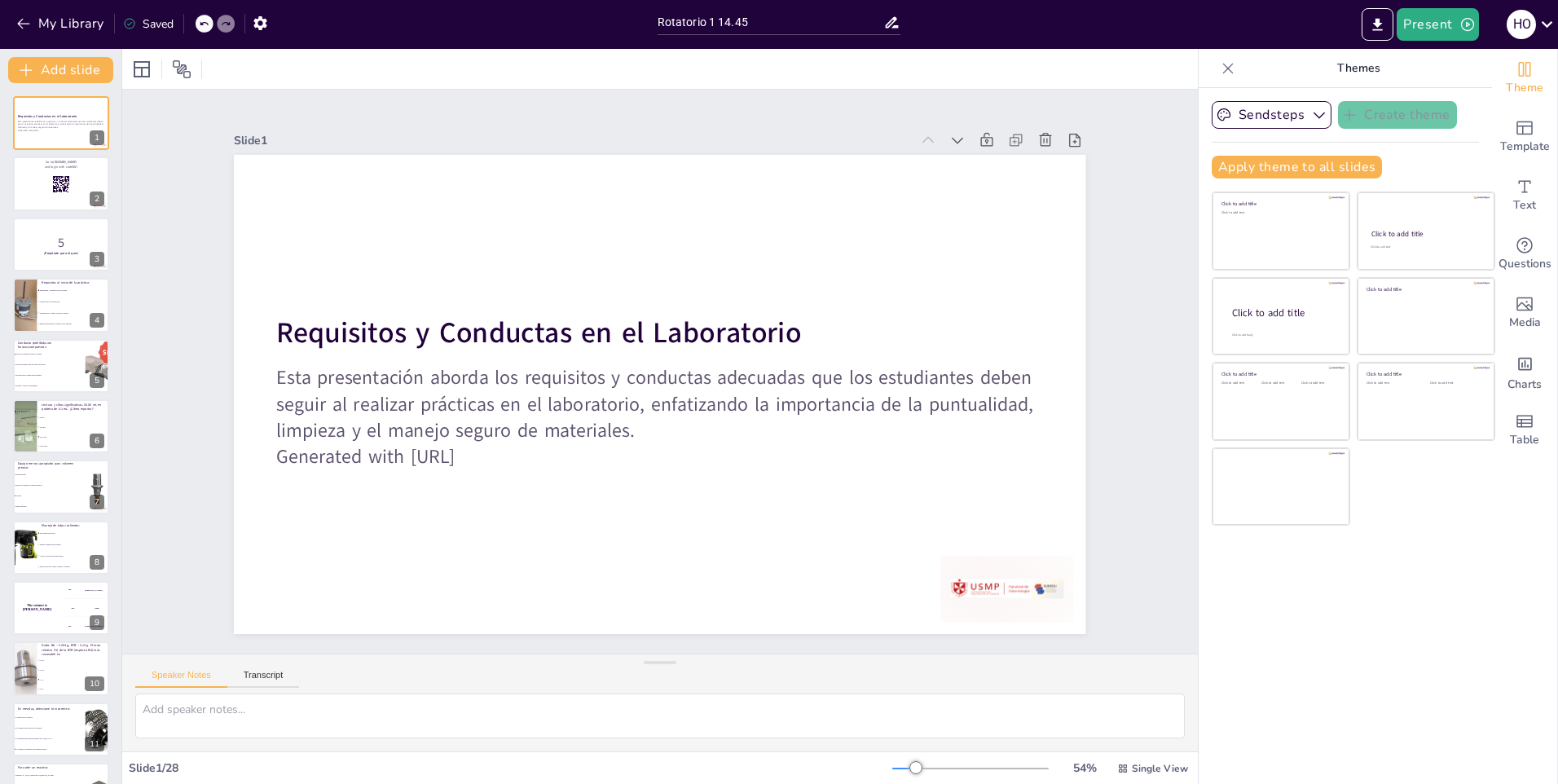
checkbox input "true"
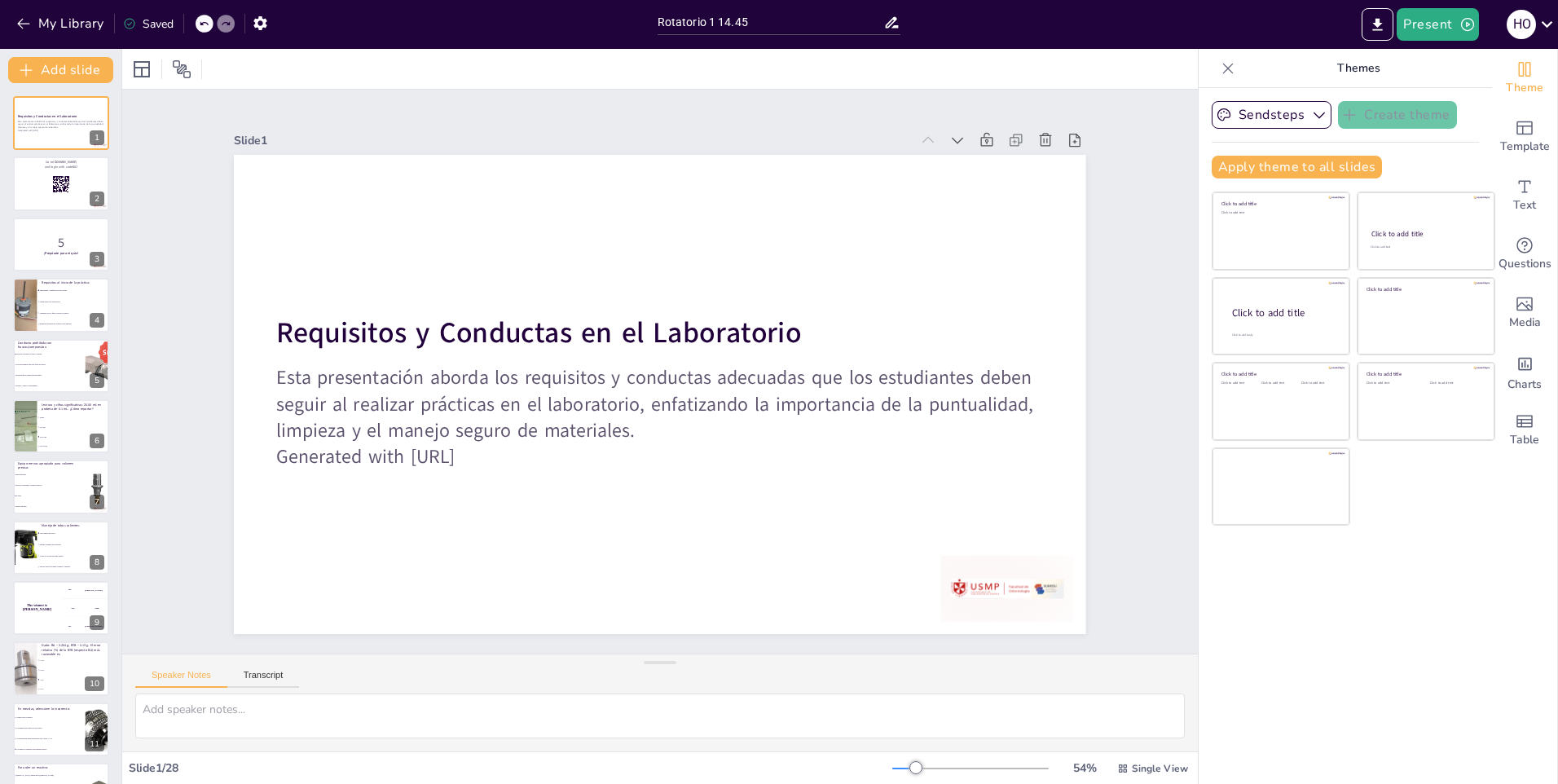
checkbox input "true"
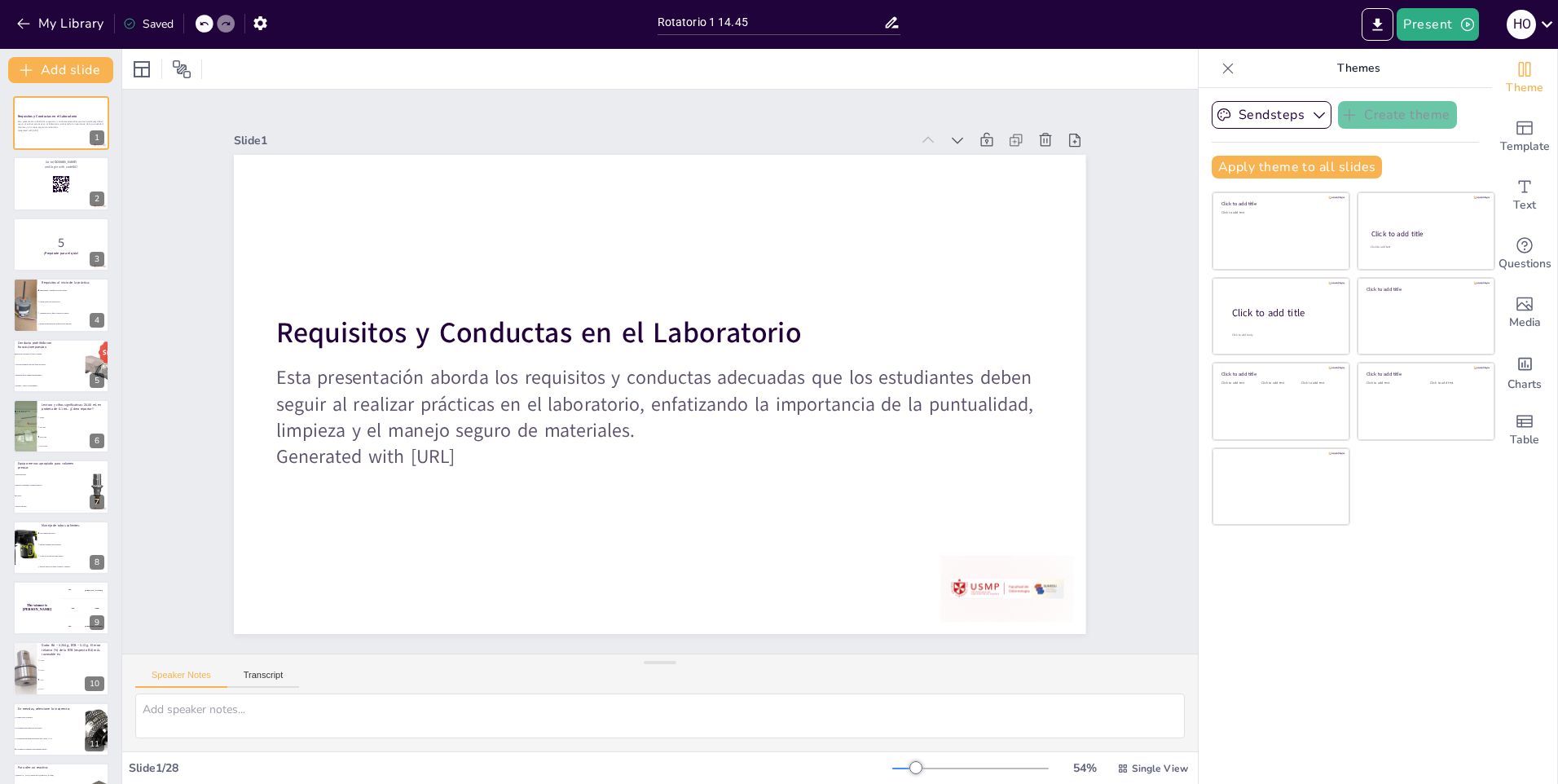
checkbox input "true"
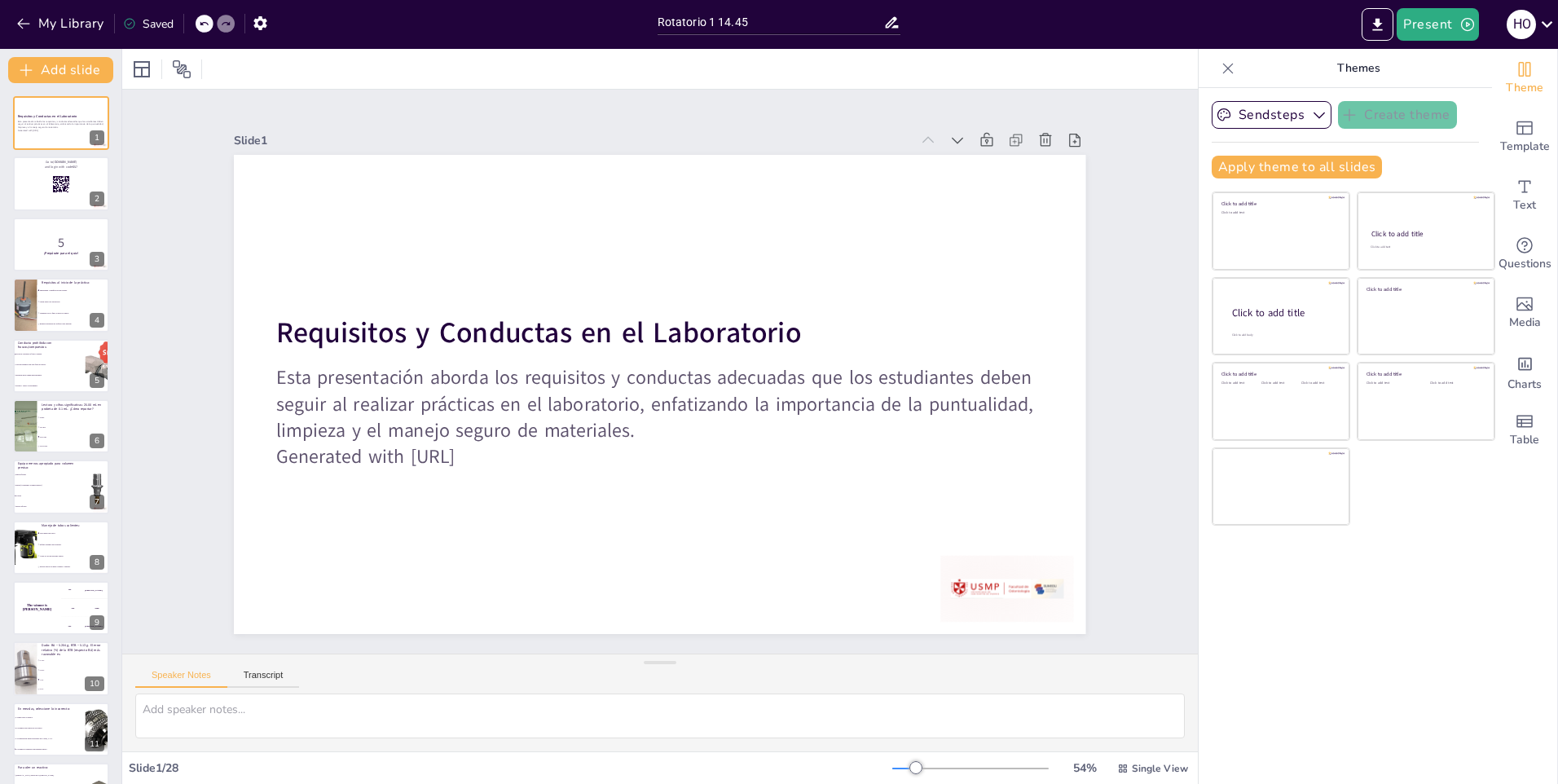
checkbox input "true"
